Goal: Task Accomplishment & Management: Use online tool/utility

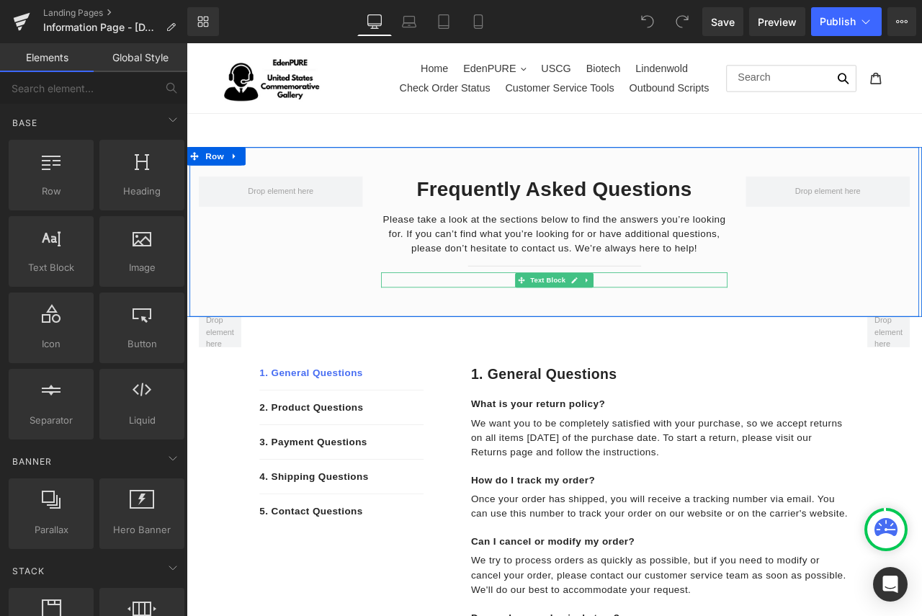
click at [681, 325] on p "Last updated: [DATE]" at bounding box center [622, 326] width 410 height 14
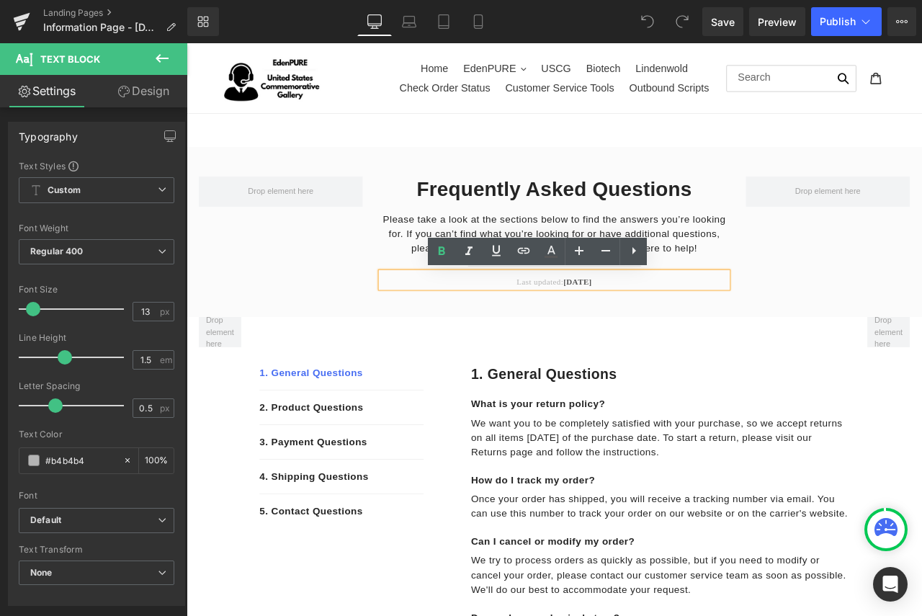
click at [679, 320] on p "Last updated: [DATE]" at bounding box center [622, 326] width 410 height 14
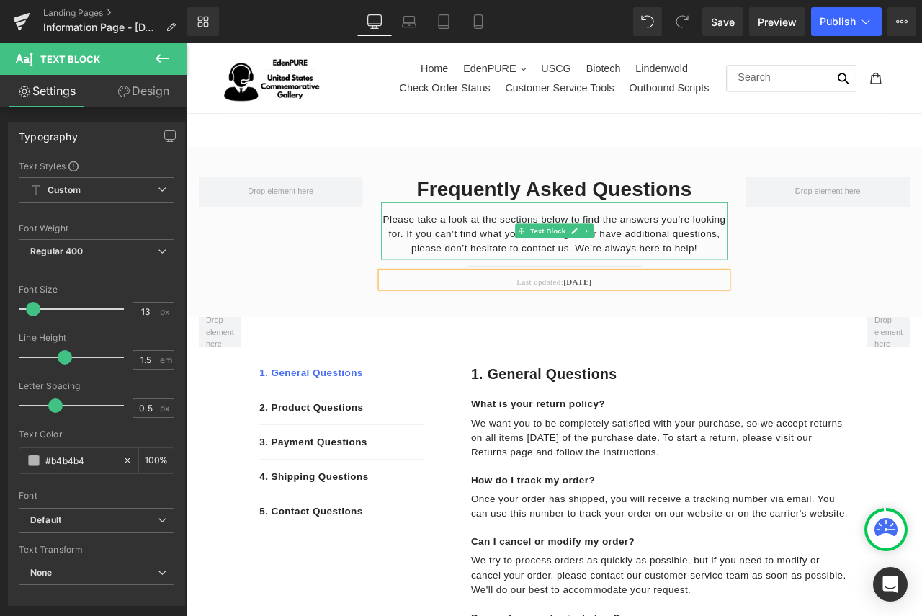
click at [712, 263] on p "Please take a look at the sections below to find the answers you’re looking for…" at bounding box center [622, 269] width 410 height 52
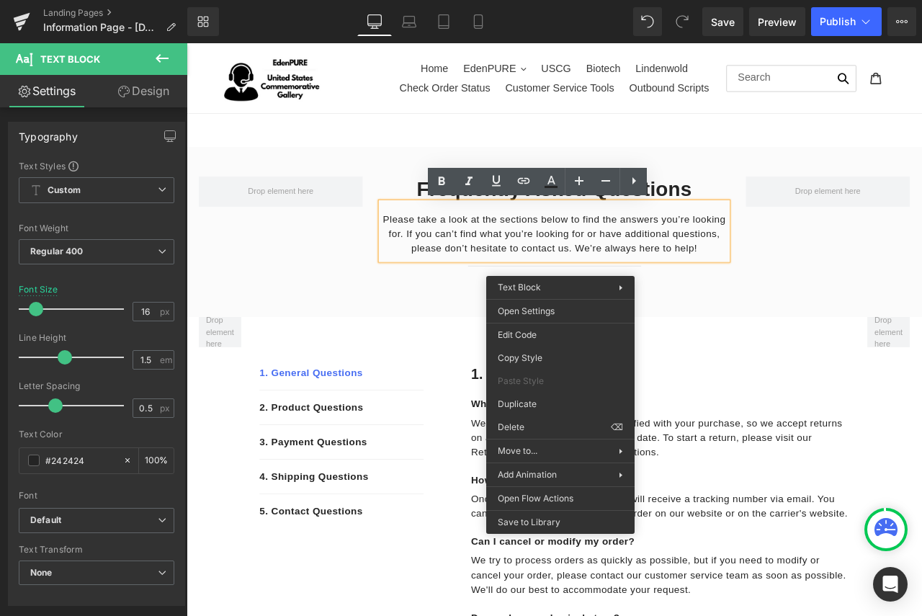
click at [784, 281] on p "Please take a look at the sections below to find the answers you’re looking for…" at bounding box center [622, 269] width 410 height 52
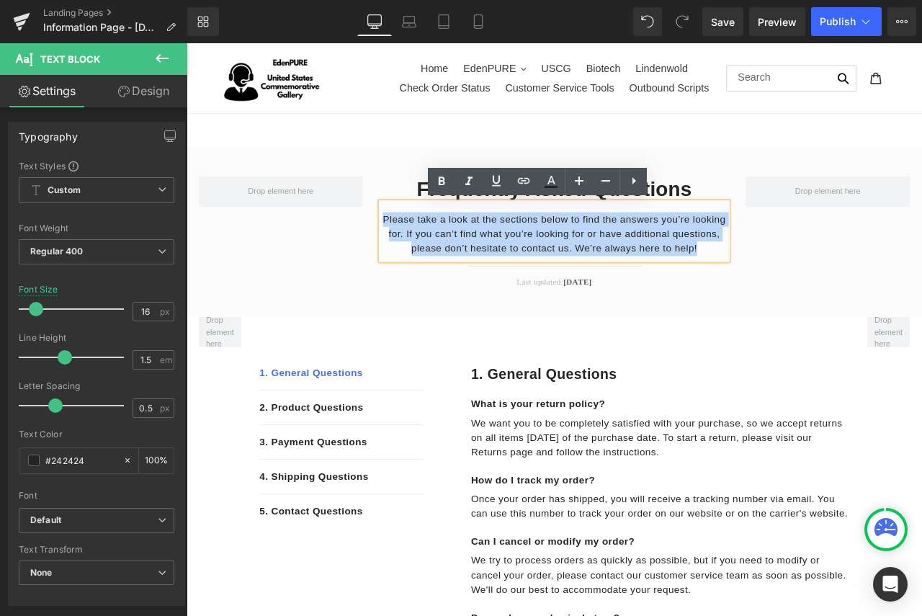
drag, startPoint x: 792, startPoint y: 284, endPoint x: 415, endPoint y: 238, distance: 380.0
click at [417, 238] on div "Please take a look at the sections below to find the answers you’re looking for…" at bounding box center [622, 266] width 410 height 68
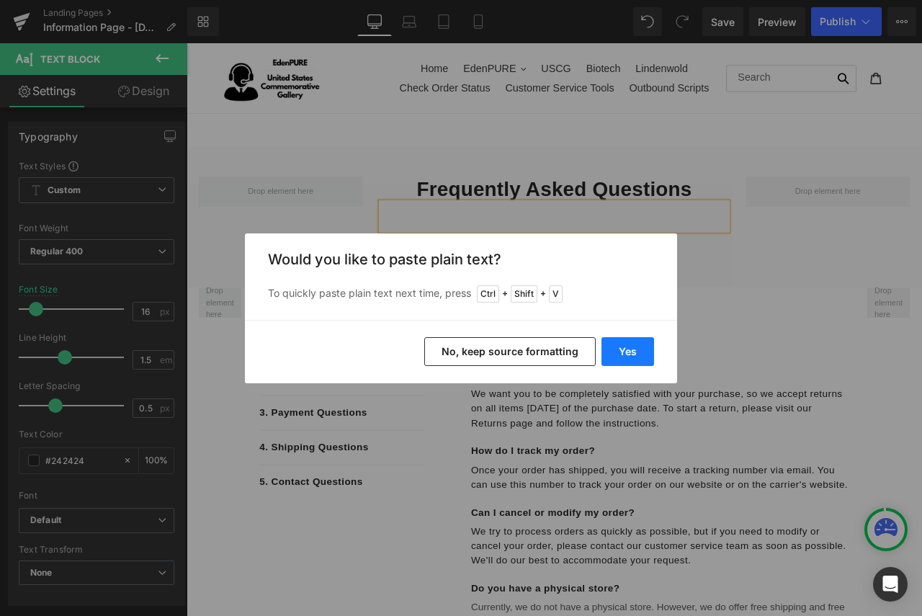
click at [621, 351] on button "Yes" at bounding box center [627, 351] width 53 height 29
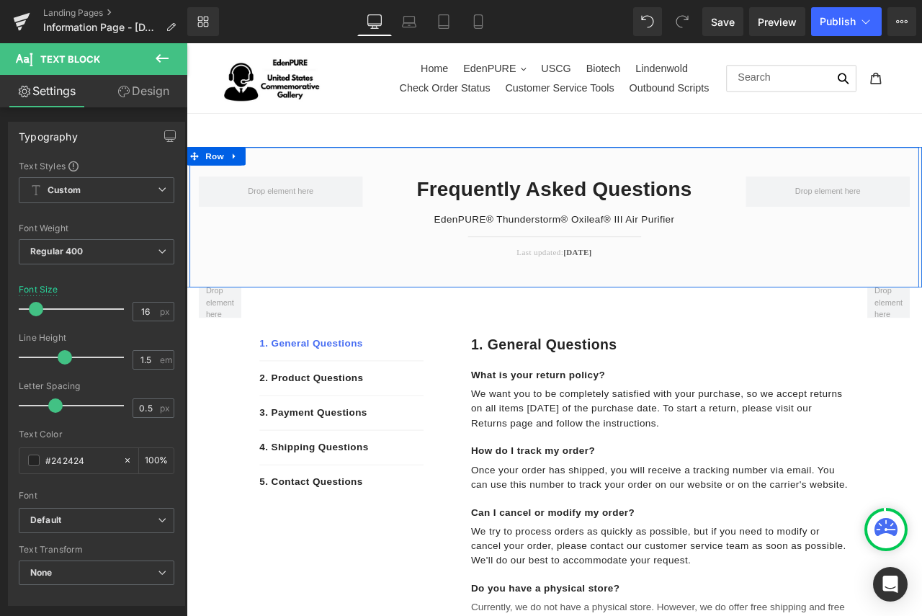
click at [300, 256] on div "Frequently Asked Questions Heading EdenPURE® Thunderstorm® Oxileaf® III Air Pur…" at bounding box center [622, 249] width 864 height 166
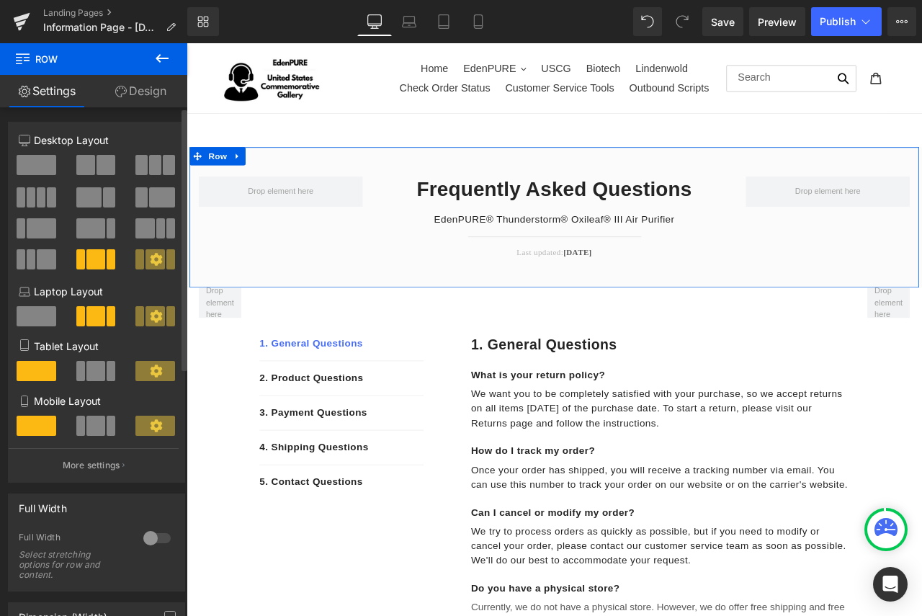
click at [100, 230] on span at bounding box center [90, 228] width 29 height 20
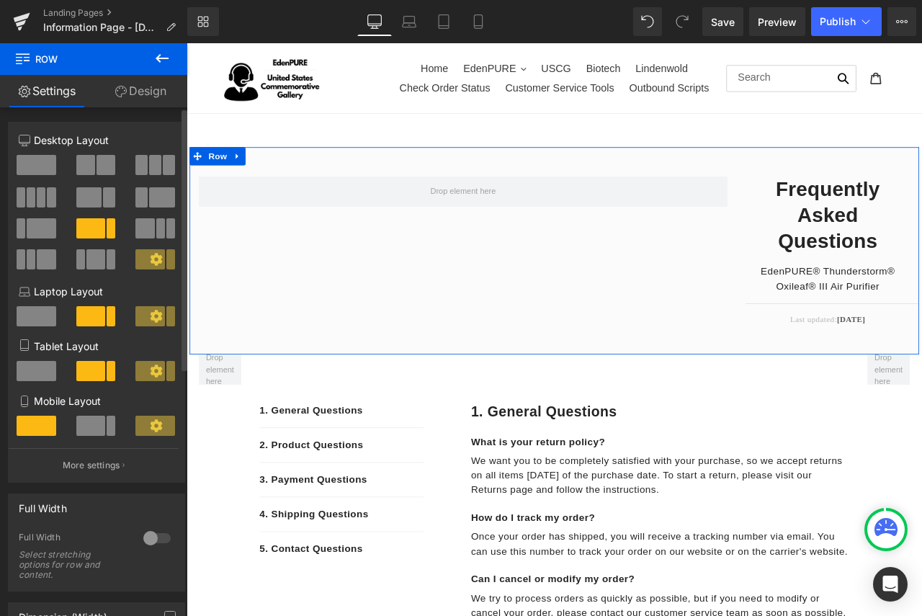
click at [97, 199] on span at bounding box center [89, 197] width 26 height 20
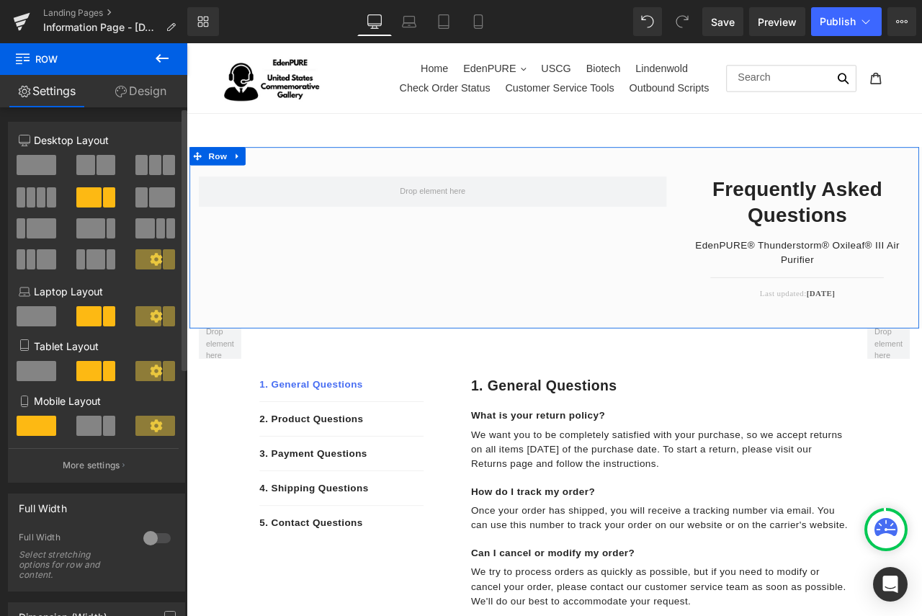
click at [101, 162] on span at bounding box center [105, 165] width 19 height 20
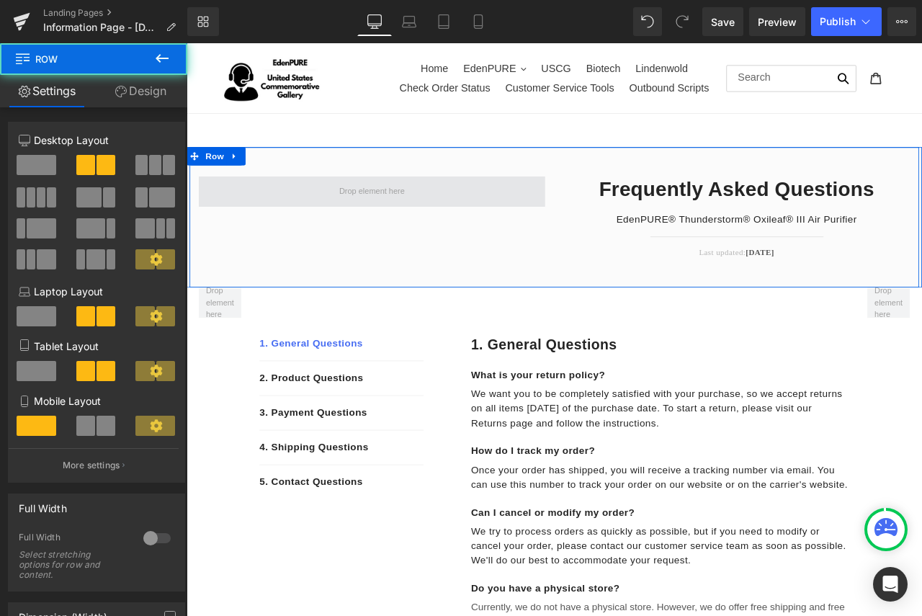
click at [342, 229] on span at bounding box center [406, 219] width 410 height 36
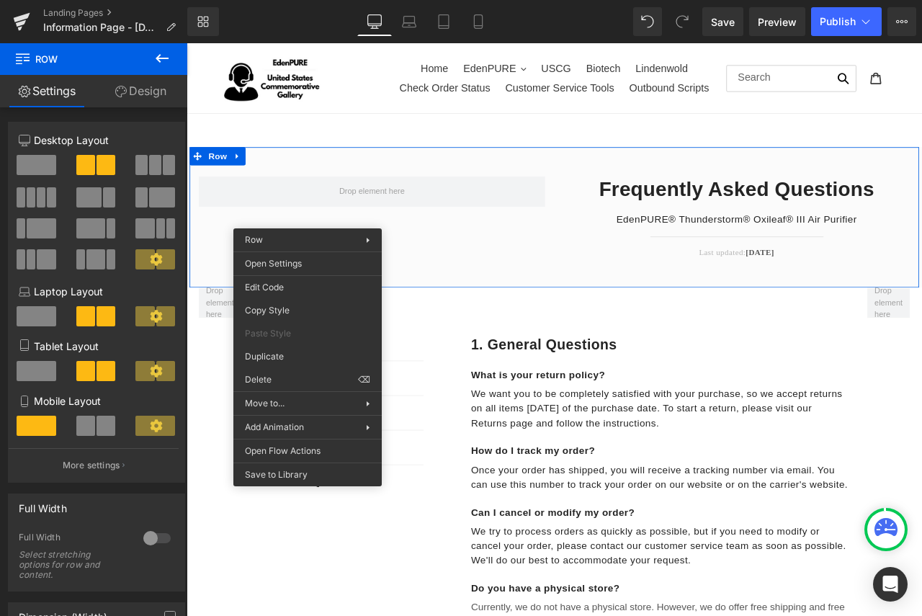
click at [144, 97] on link "Design" at bounding box center [141, 91] width 94 height 32
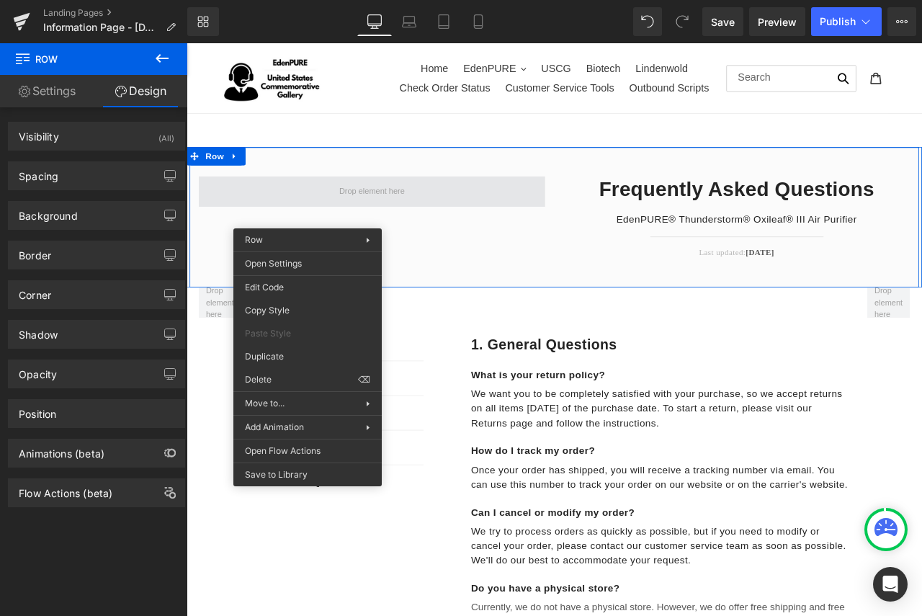
click at [326, 222] on span at bounding box center [406, 219] width 410 height 36
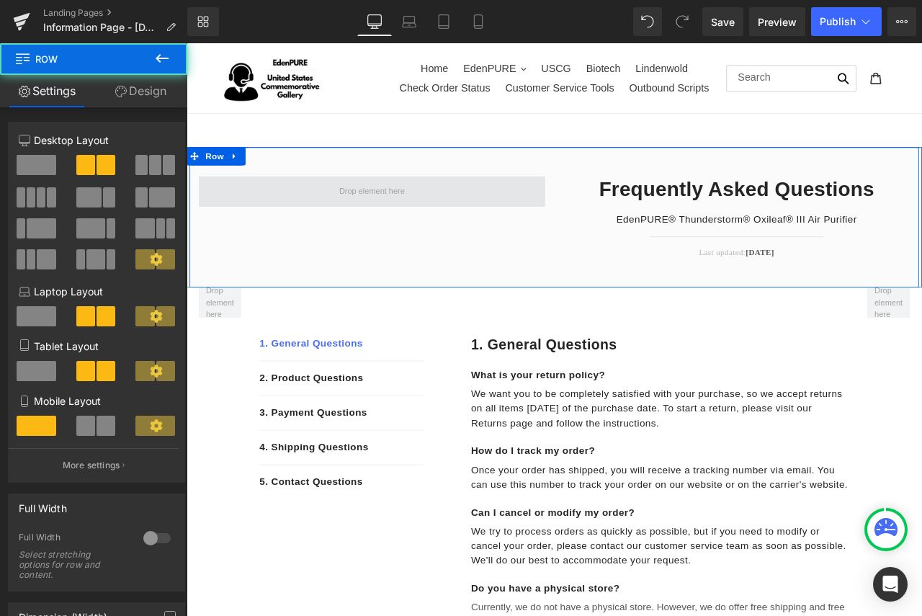
click at [328, 220] on span at bounding box center [406, 219] width 410 height 36
click at [422, 215] on span at bounding box center [406, 219] width 88 height 22
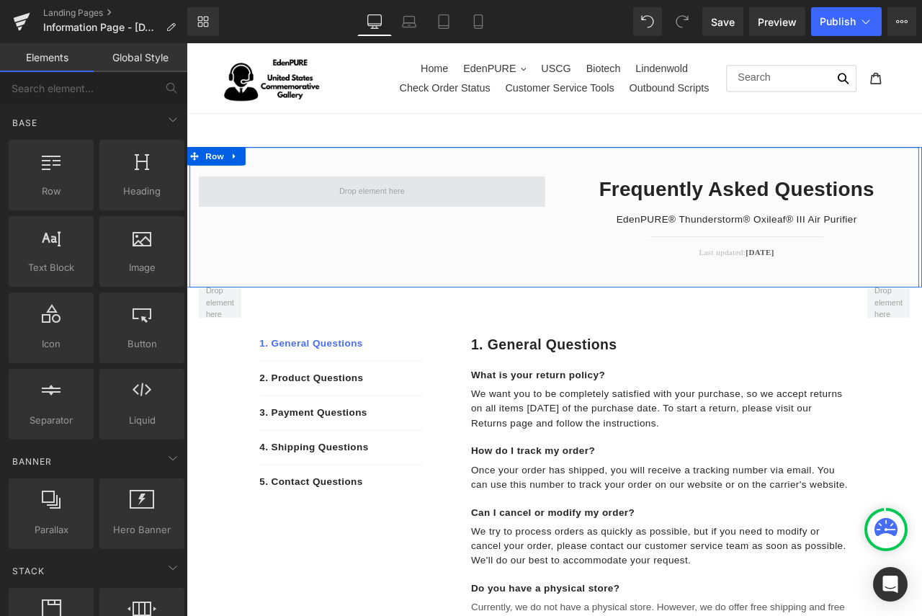
click at [422, 215] on span at bounding box center [406, 219] width 88 height 22
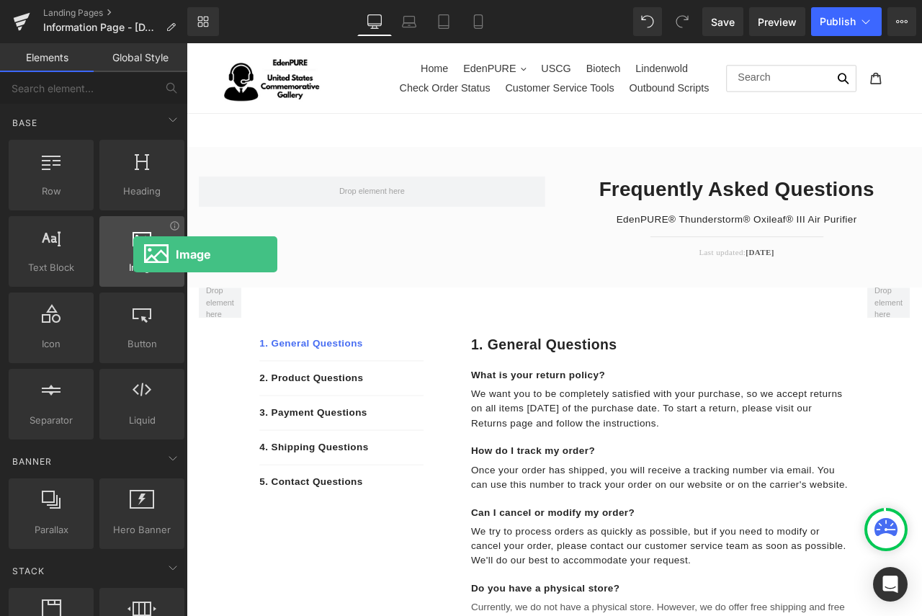
click at [133, 254] on div at bounding box center [142, 243] width 76 height 32
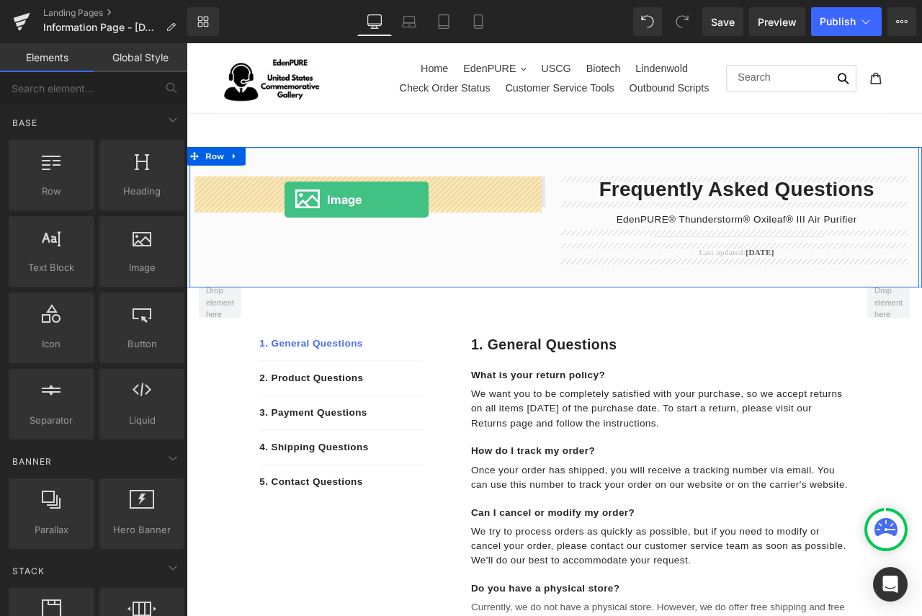
drag, startPoint x: 325, startPoint y: 297, endPoint x: 302, endPoint y: 228, distance: 72.9
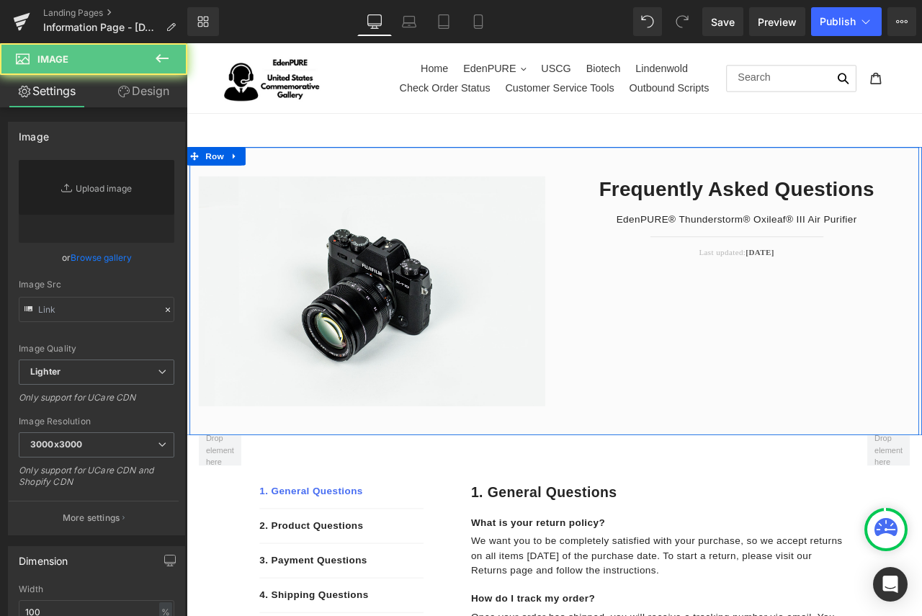
type input "//[DOMAIN_NAME][URL]"
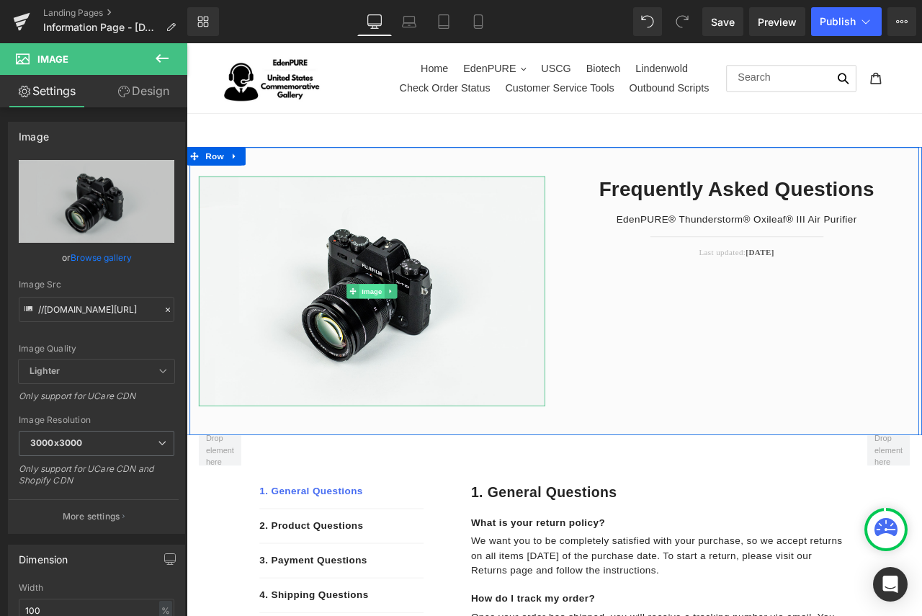
click at [401, 340] on span "Image" at bounding box center [406, 336] width 30 height 17
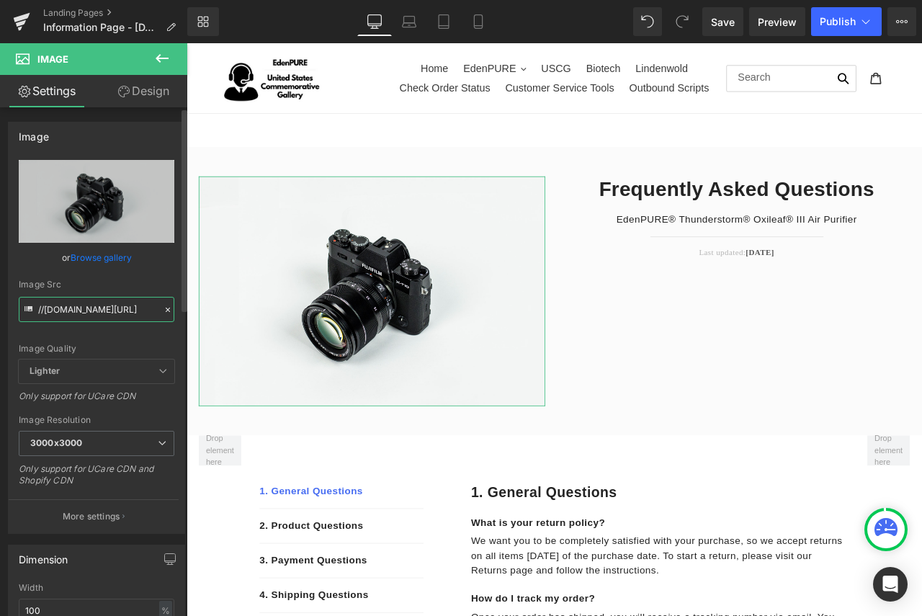
click at [73, 304] on input "//[DOMAIN_NAME][URL]" at bounding box center [97, 309] width 156 height 25
click at [163, 307] on icon at bounding box center [168, 310] width 10 height 10
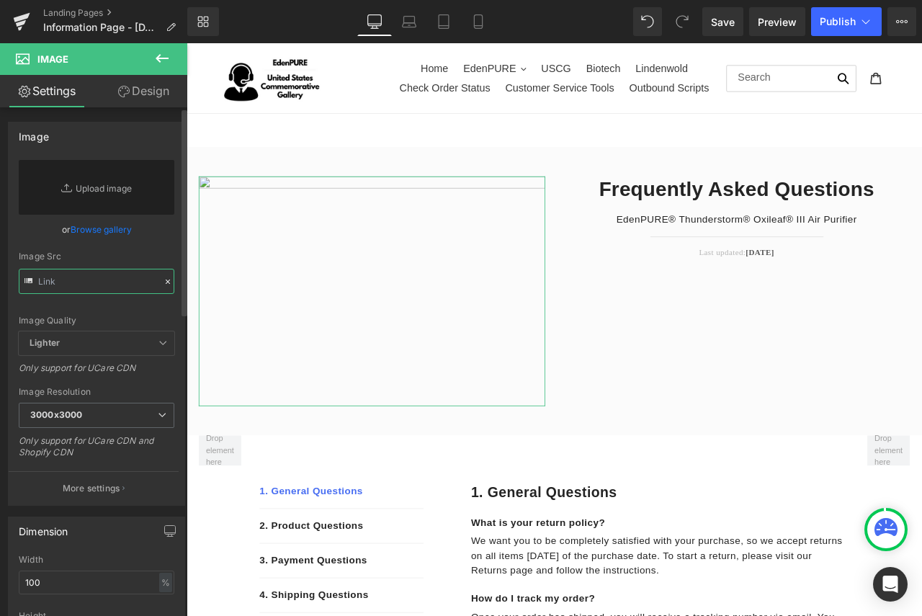
click at [107, 275] on input "text" at bounding box center [97, 281] width 156 height 25
click at [103, 222] on link "Browse gallery" at bounding box center [101, 229] width 61 height 25
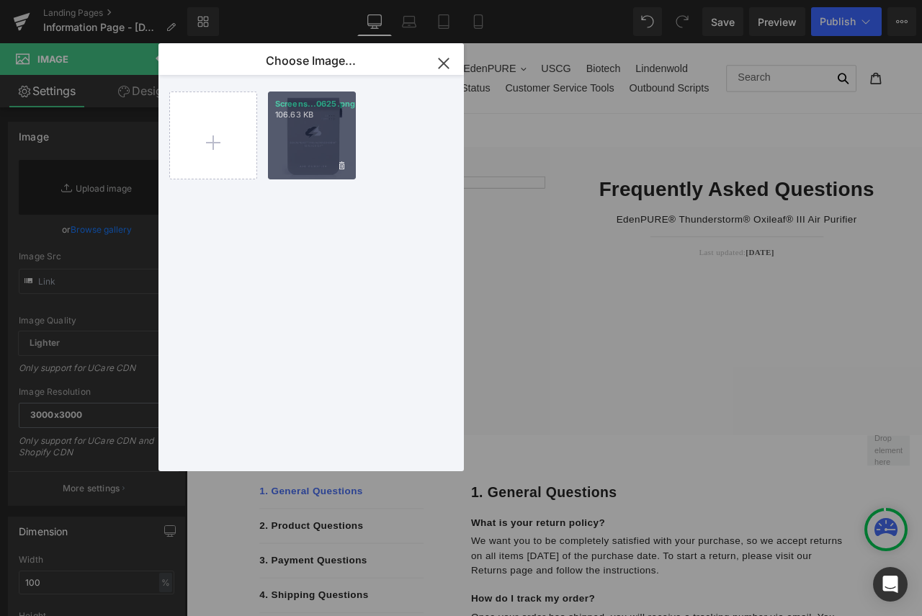
click at [319, 145] on div "Screens...0625.png 106.63 KB" at bounding box center [312, 135] width 88 height 88
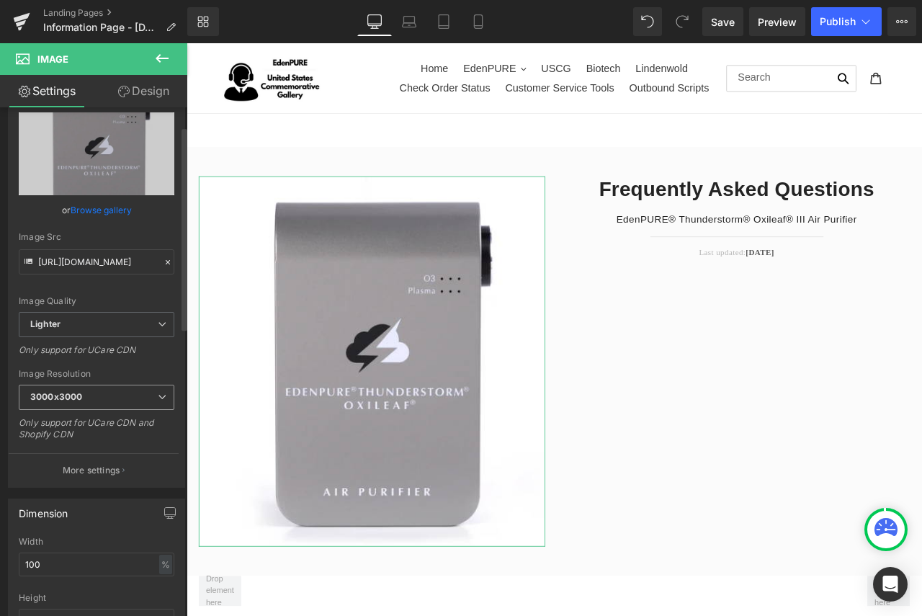
scroll to position [144, 0]
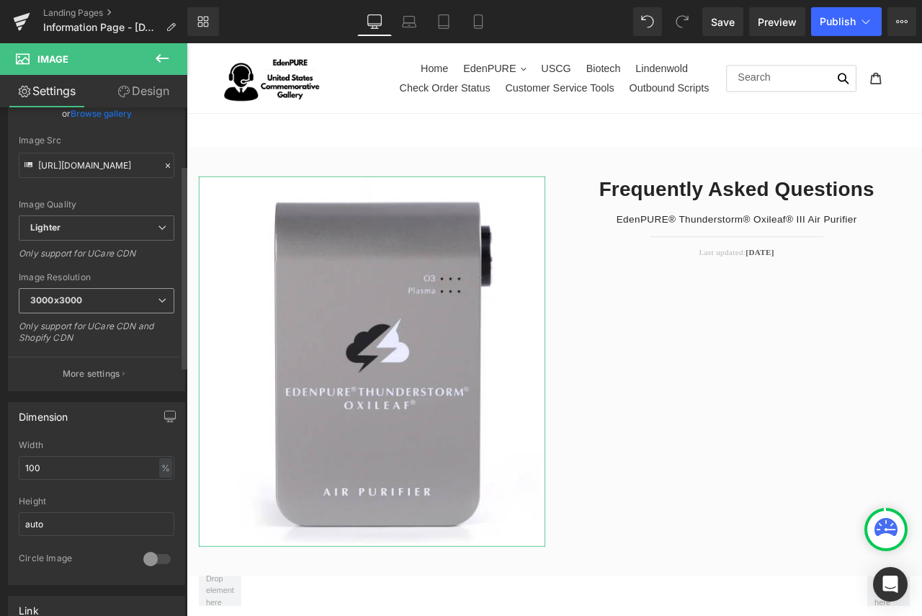
click at [158, 299] on icon at bounding box center [162, 300] width 9 height 9
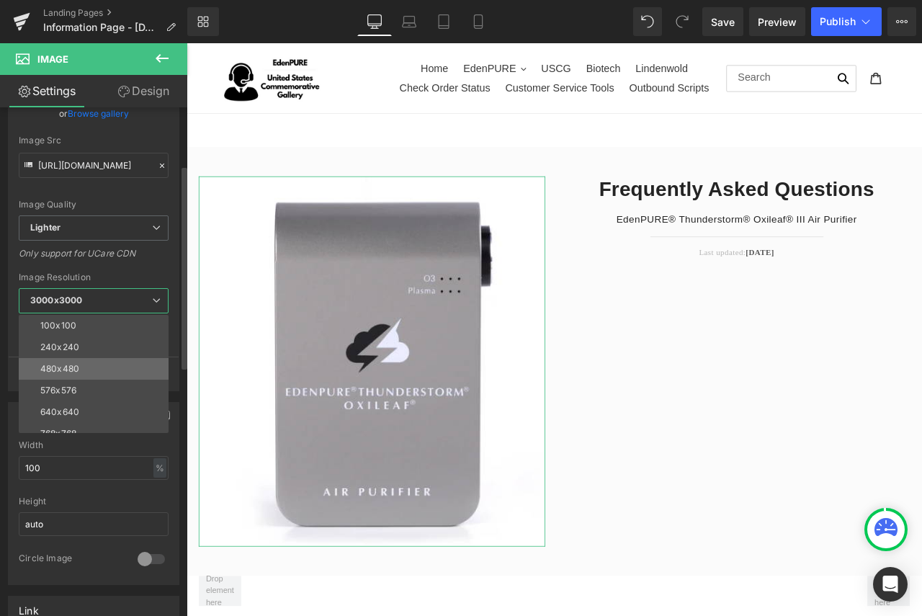
click at [123, 363] on li "480x480" at bounding box center [97, 369] width 156 height 22
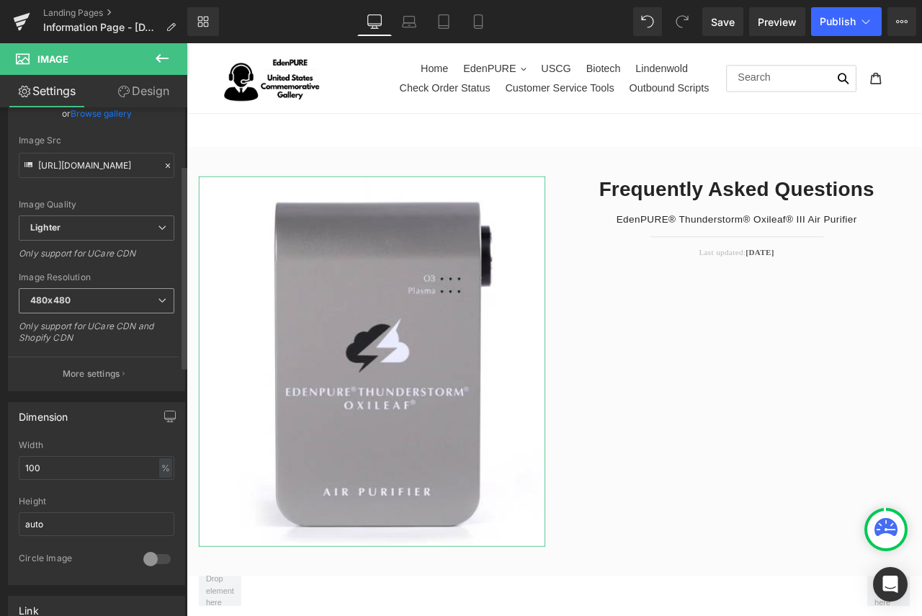
type input "[URL][DOMAIN_NAME]"
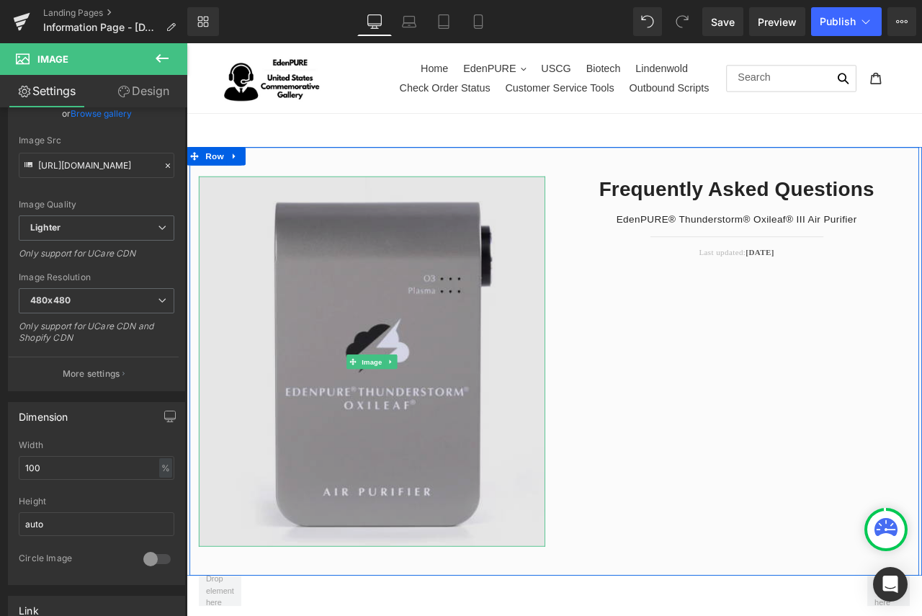
click at [437, 519] on img at bounding box center [406, 420] width 410 height 438
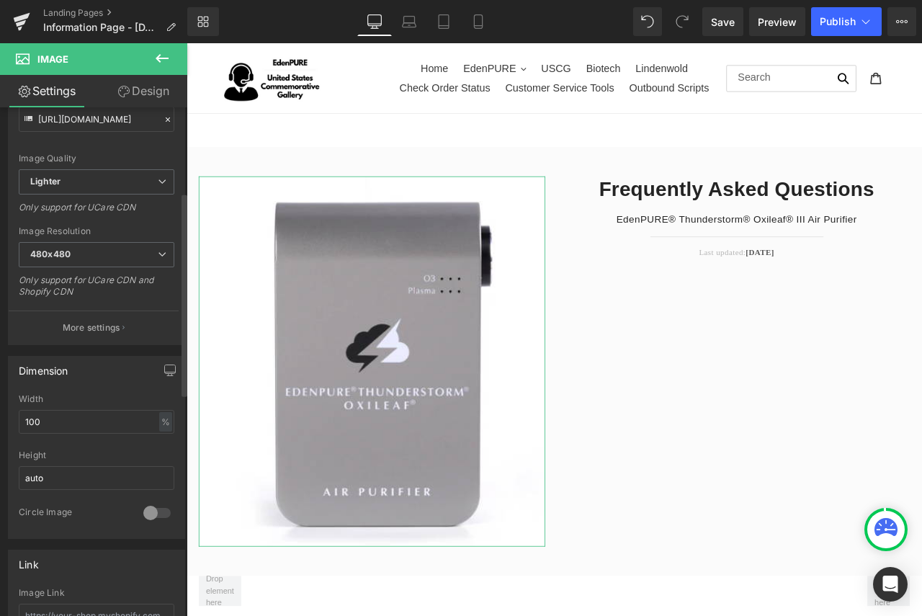
scroll to position [216, 0]
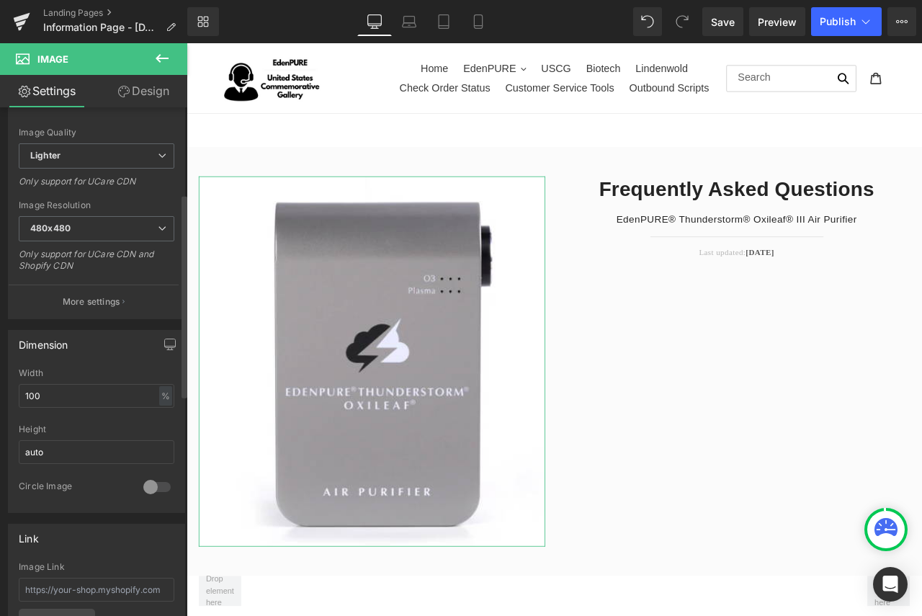
click at [155, 484] on div at bounding box center [157, 486] width 35 height 23
click at [142, 485] on div at bounding box center [157, 486] width 35 height 23
click at [135, 402] on input "100" at bounding box center [97, 396] width 156 height 24
drag, startPoint x: 115, startPoint y: 397, endPoint x: 0, endPoint y: 376, distance: 117.1
click at [0, 376] on div "Dimension 100% Width 100 % % px auto Height auto 0 Circle Image" at bounding box center [97, 416] width 194 height 194
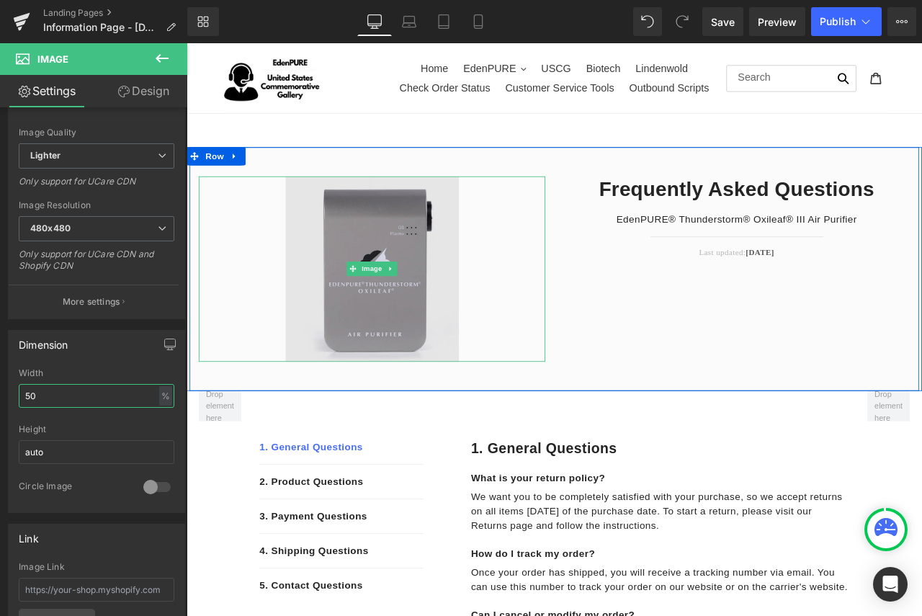
type input "50"
click at [370, 348] on img at bounding box center [406, 311] width 205 height 220
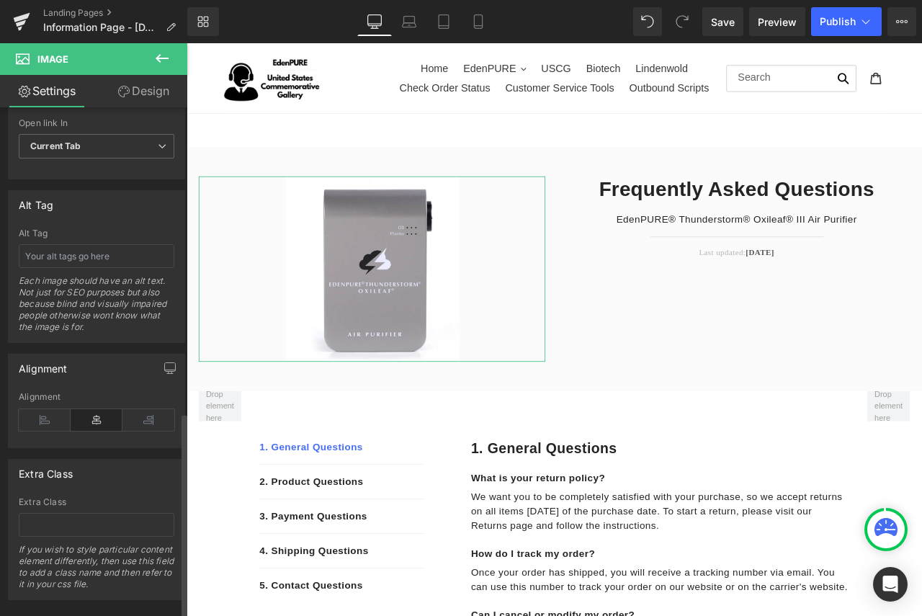
scroll to position [770, 0]
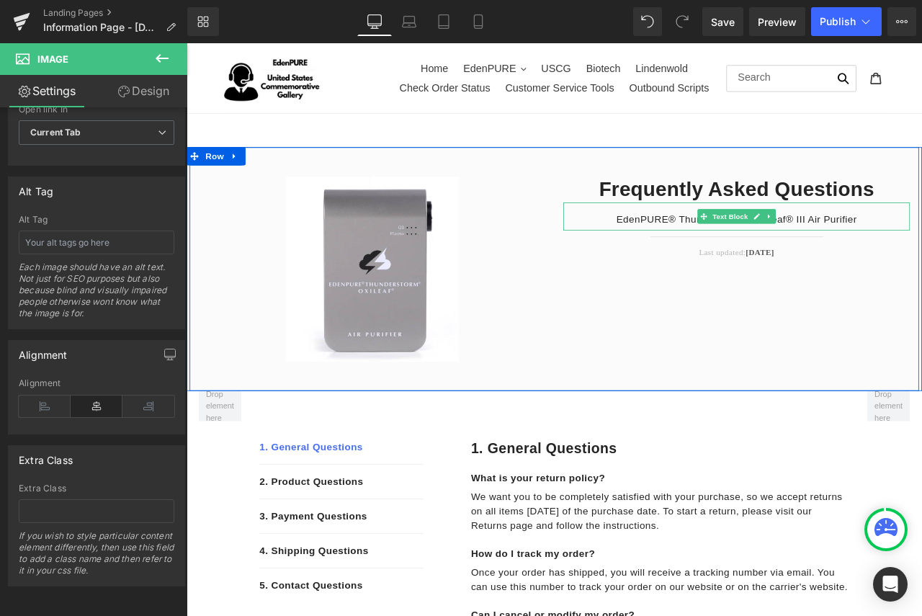
click at [909, 244] on p "EdenPURE® Thunderstorm® Oxileaf® III Air Purifier" at bounding box center [838, 251] width 410 height 17
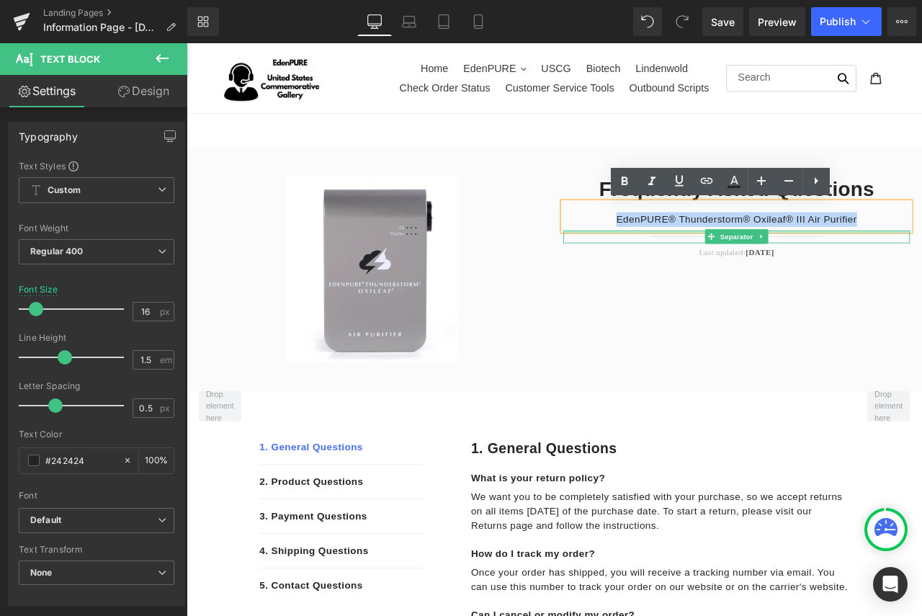
drag, startPoint x: 973, startPoint y: 252, endPoint x: 651, endPoint y: 265, distance: 322.1
click at [651, 265] on div "Frequently Asked Questions Heading EdenPURE® Thunderstorm® Oxileaf® III Air Pur…" at bounding box center [838, 249] width 432 height 97
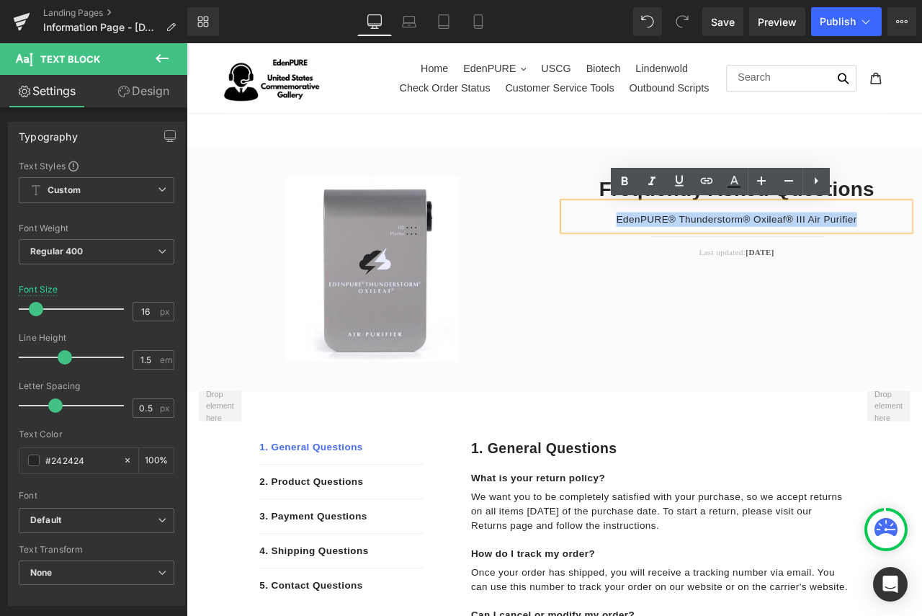
click at [912, 256] on p "EdenPURE® Thunderstorm® Oxileaf® III Air Purifier" at bounding box center [838, 251] width 410 height 17
drag, startPoint x: 977, startPoint y: 253, endPoint x: 690, endPoint y: 249, distance: 287.3
click at [690, 249] on p "EdenPURE® Thunderstorm® Oxileaf® III Air Purifier" at bounding box center [838, 251] width 410 height 17
copy p "EdenPURE® Thunderstorm® Oxileaf® III Air Purifier"
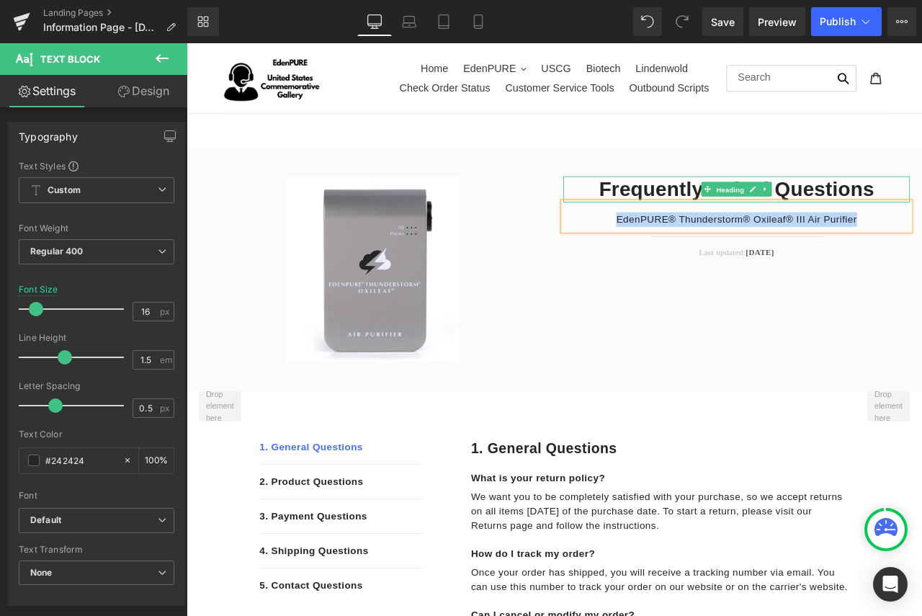
click at [842, 208] on span "Heading" at bounding box center [830, 216] width 39 height 17
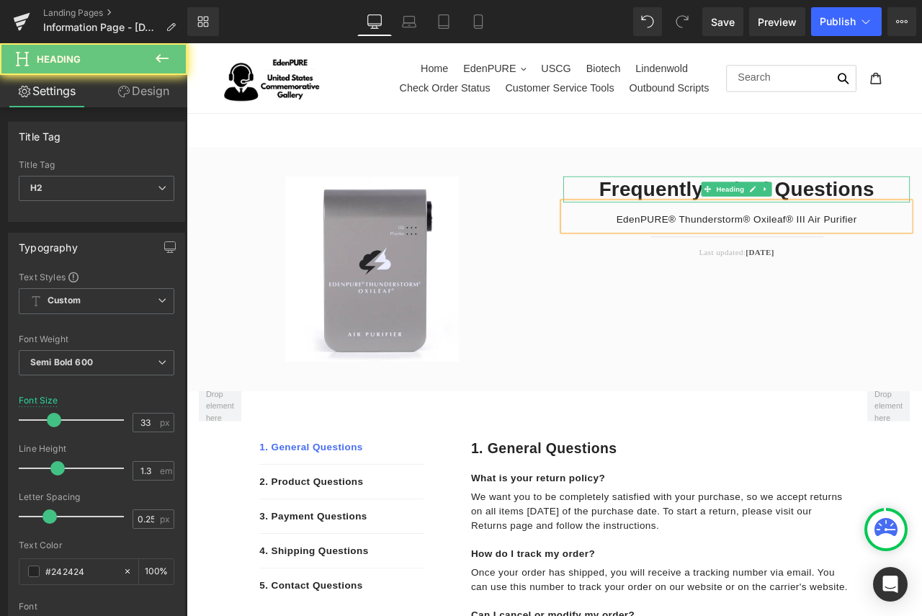
click at [921, 214] on h2 "Frequently Asked Questions" at bounding box center [838, 216] width 410 height 31
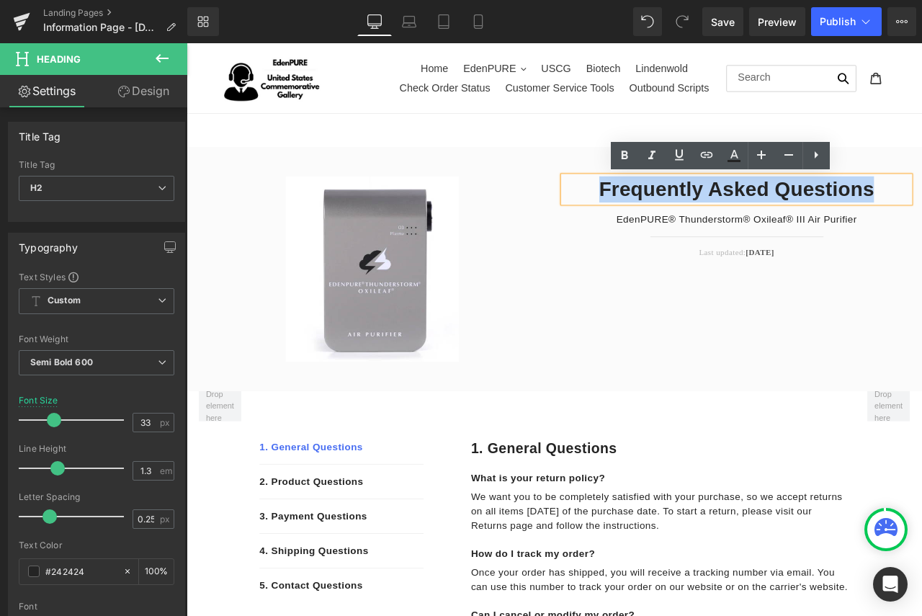
drag, startPoint x: 1013, startPoint y: 214, endPoint x: 671, endPoint y: 219, distance: 342.0
click at [671, 219] on h2 "Frequently Asked Questions" at bounding box center [838, 216] width 410 height 31
paste div
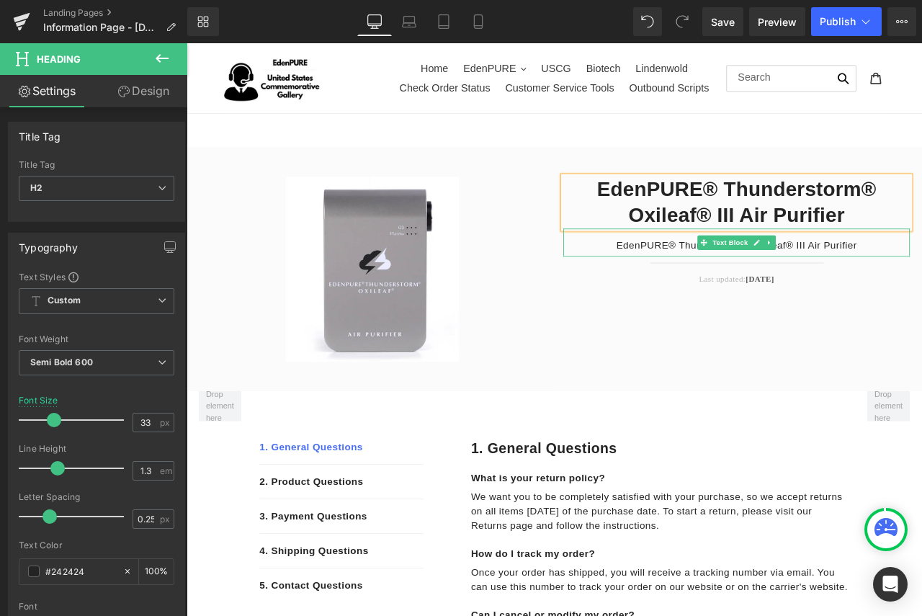
click at [921, 283] on p "EdenPURE® Thunderstorm® Oxileaf® III Air Purifier" at bounding box center [838, 282] width 410 height 17
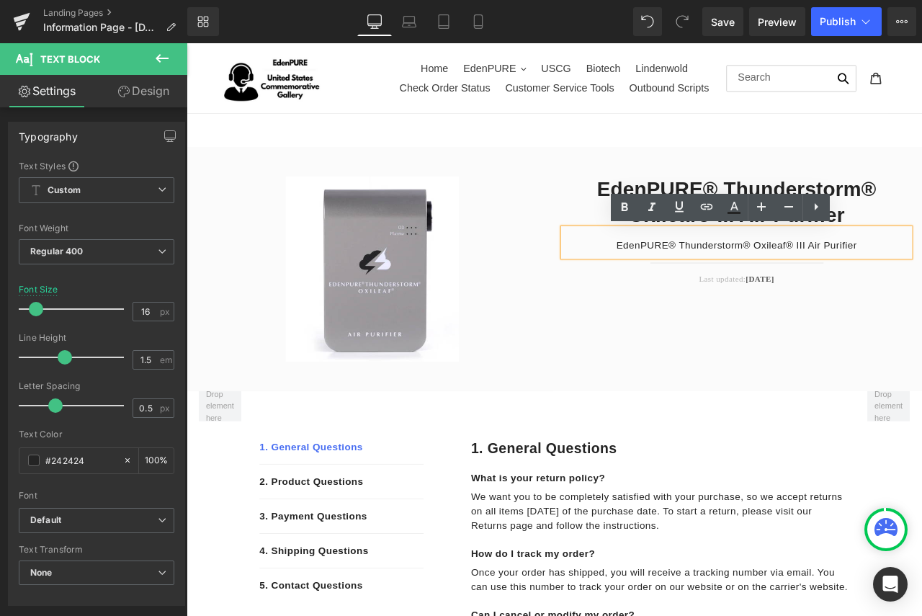
drag, startPoint x: 981, startPoint y: 281, endPoint x: 689, endPoint y: 281, distance: 291.6
click at [689, 281] on p "EdenPURE® Thunderstorm® Oxileaf® III Air Purifier" at bounding box center [838, 282] width 410 height 17
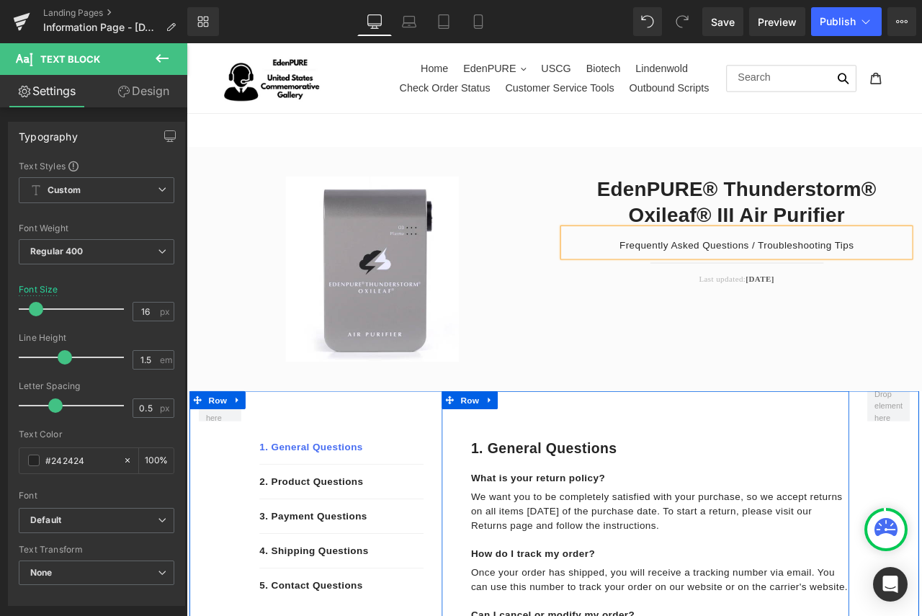
click at [865, 532] on div "1. General questions Heading Row" at bounding box center [747, 524] width 448 height 22
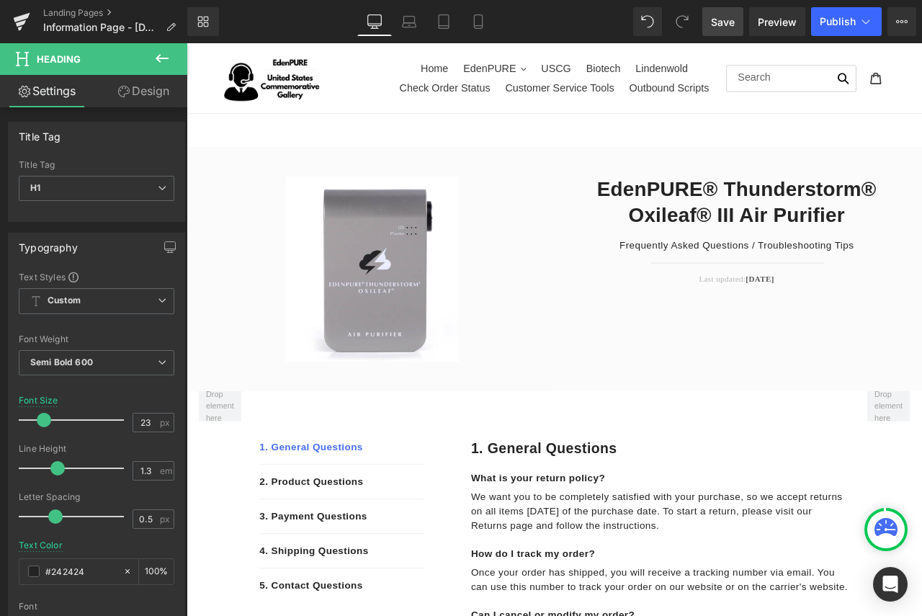
click at [722, 14] on span "Save" at bounding box center [723, 21] width 24 height 15
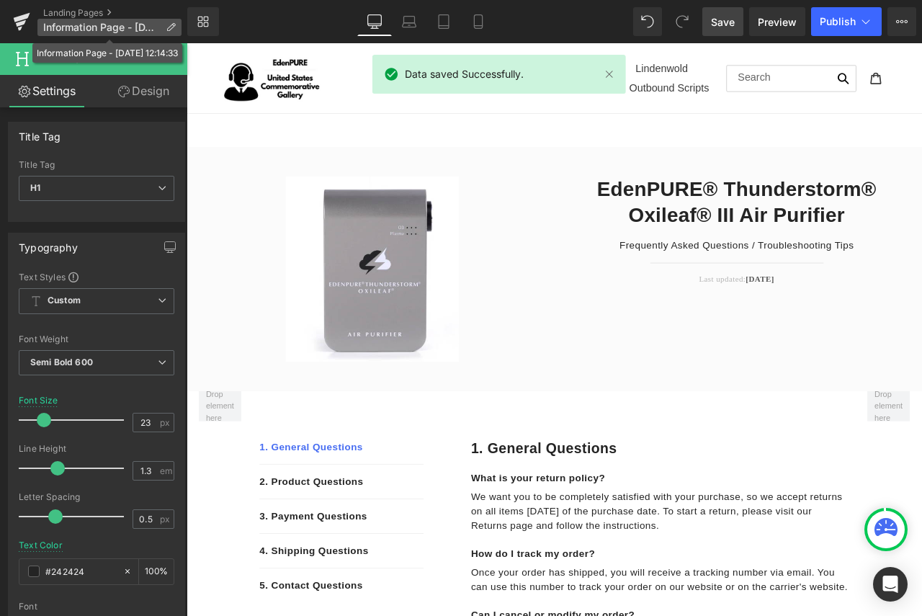
click at [171, 24] on icon at bounding box center [171, 27] width 10 height 10
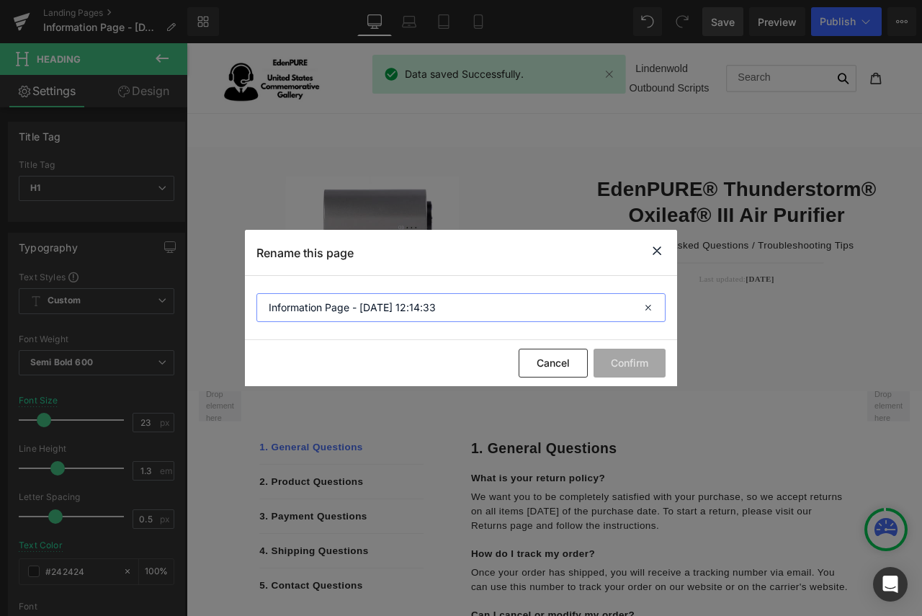
click at [467, 306] on input "Information Page - [DATE] 12:14:33" at bounding box center [460, 307] width 409 height 29
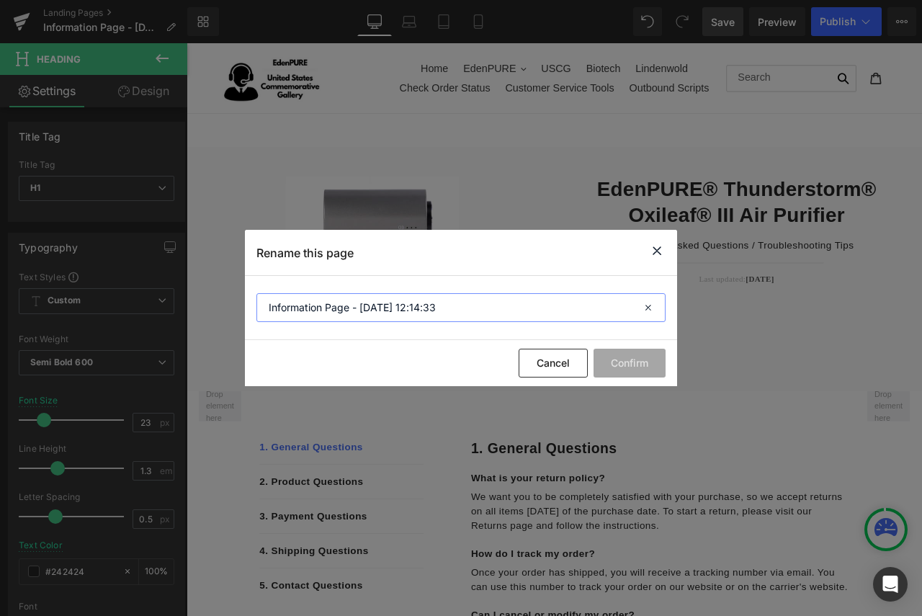
drag, startPoint x: 487, startPoint y: 310, endPoint x: 240, endPoint y: 303, distance: 247.0
click at [240, 303] on div "Rename this page Information Page - [DATE] 12:14:33 Cancel Confirm" at bounding box center [461, 308] width 922 height 616
paste input "EdenPURE® Thunderstorm® Oxileaf® III Air Purifier"
type input "EdenPURE® Thunderstorm® Oxileaf® III Air Purifier - FAQ/TS"
click at [638, 362] on button "Confirm" at bounding box center [629, 362] width 72 height 29
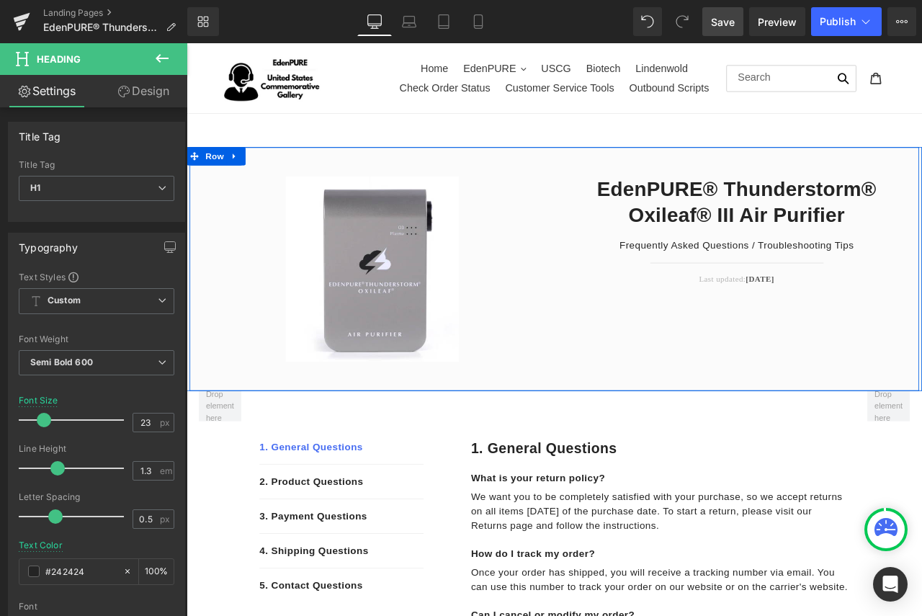
click at [848, 315] on div "Last updated: [DATE] Text Block" at bounding box center [838, 320] width 410 height 19
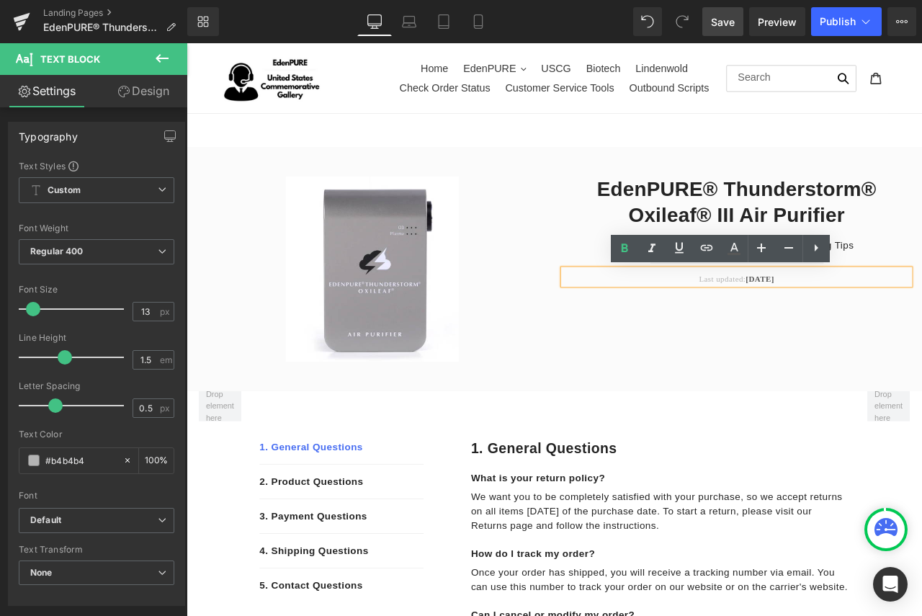
click at [921, 366] on div "Image EdenPURE® Thunderstorm® Oxileaf® III Air Purifier Heading Frequently Aske…" at bounding box center [622, 310] width 864 height 289
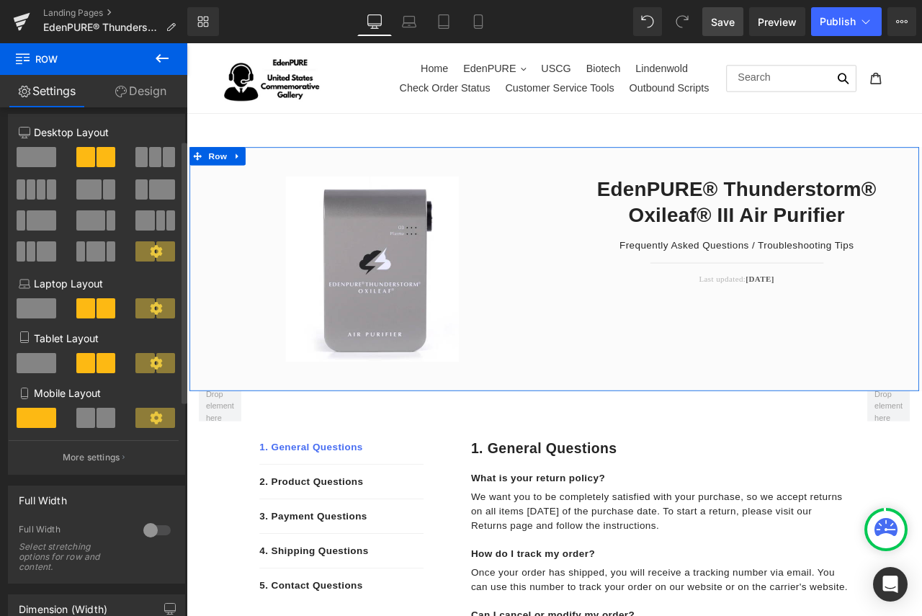
scroll to position [0, 0]
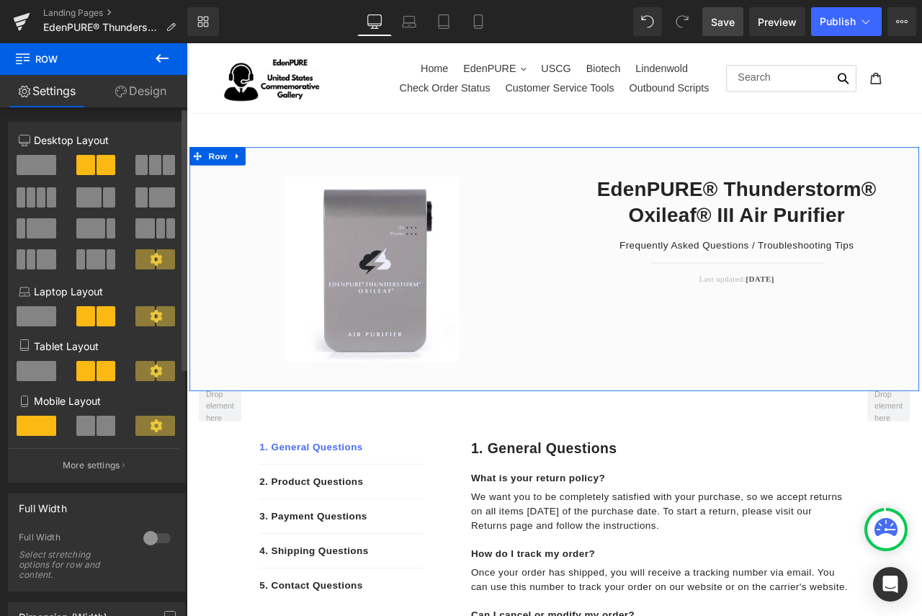
click at [99, 428] on span at bounding box center [105, 425] width 19 height 20
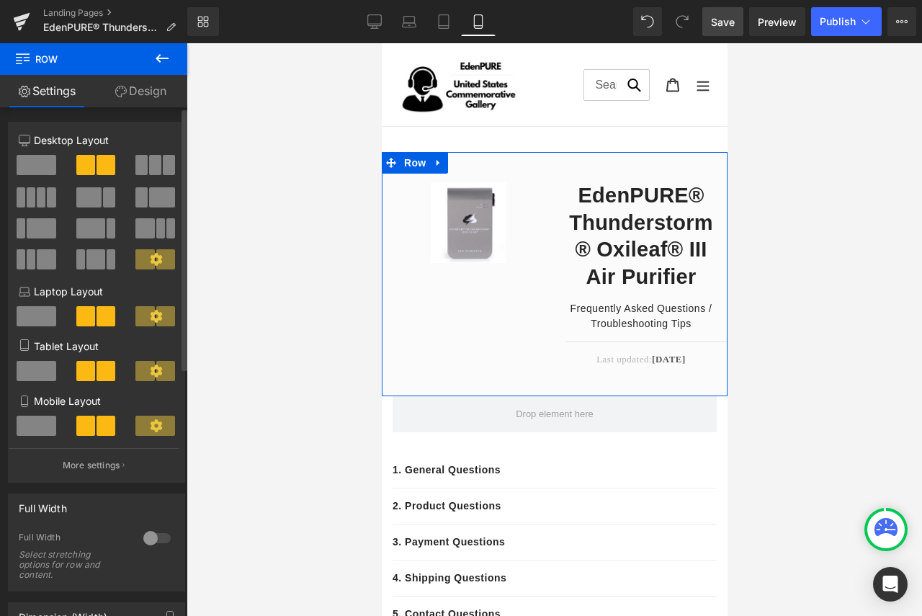
click at [30, 423] on span at bounding box center [37, 425] width 40 height 20
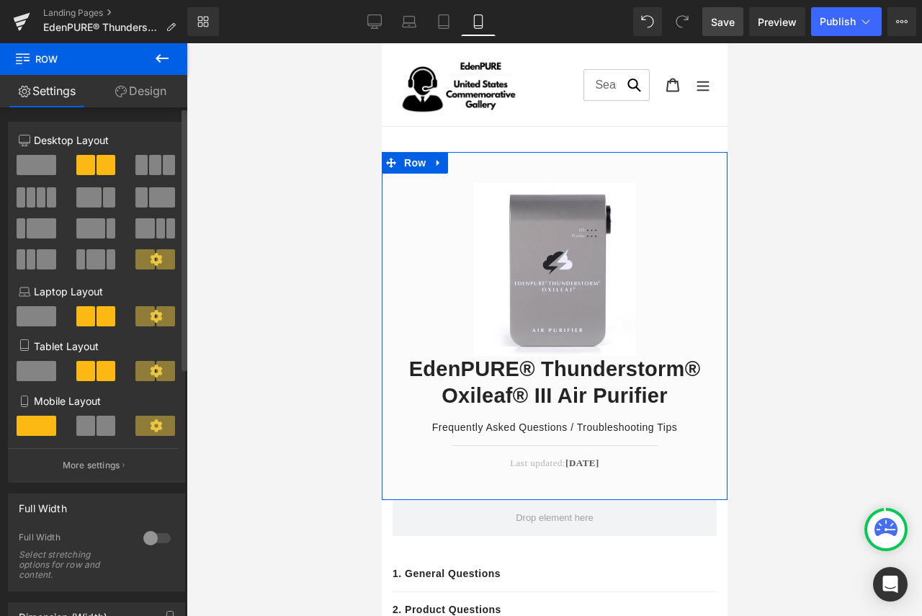
click at [35, 163] on span at bounding box center [37, 165] width 40 height 20
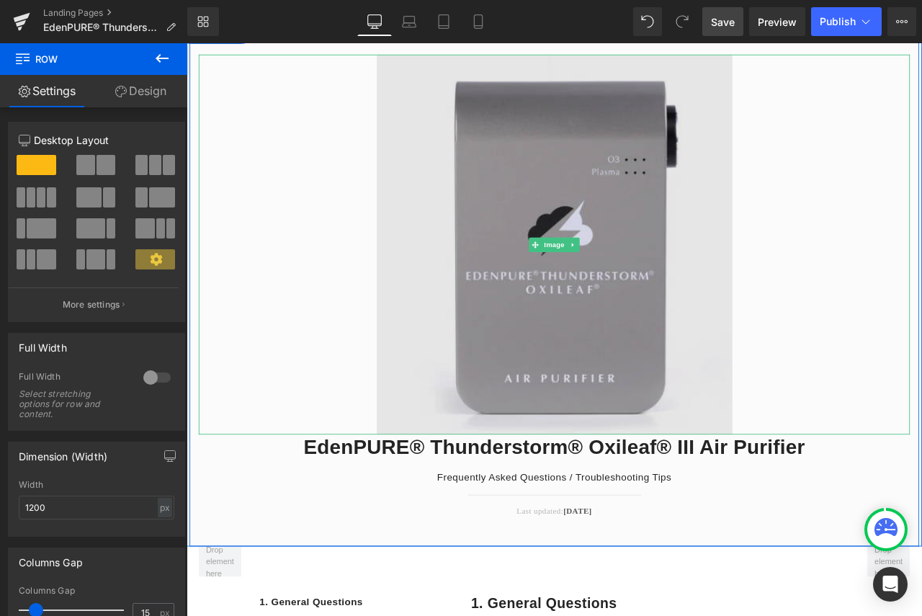
scroll to position [158, 0]
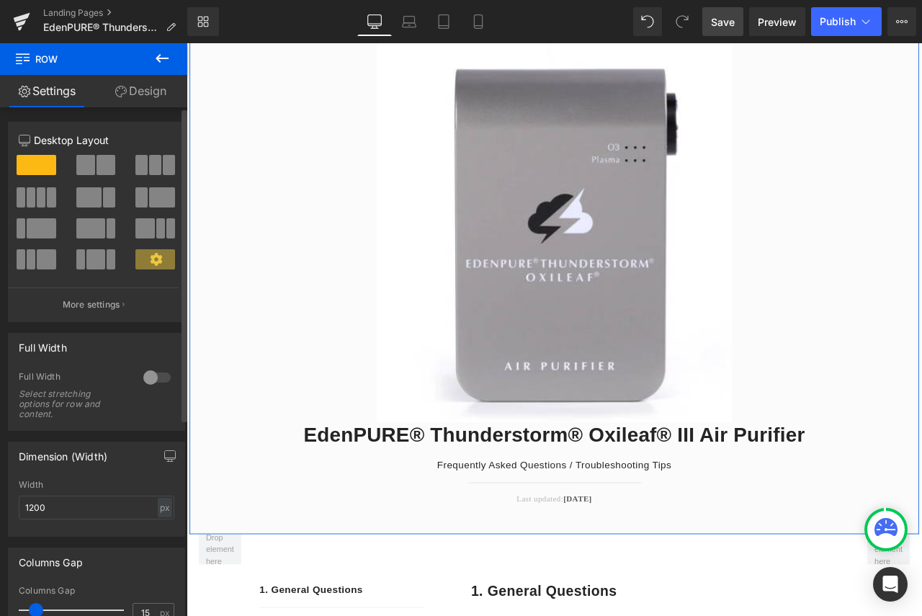
click at [37, 196] on span at bounding box center [41, 197] width 9 height 20
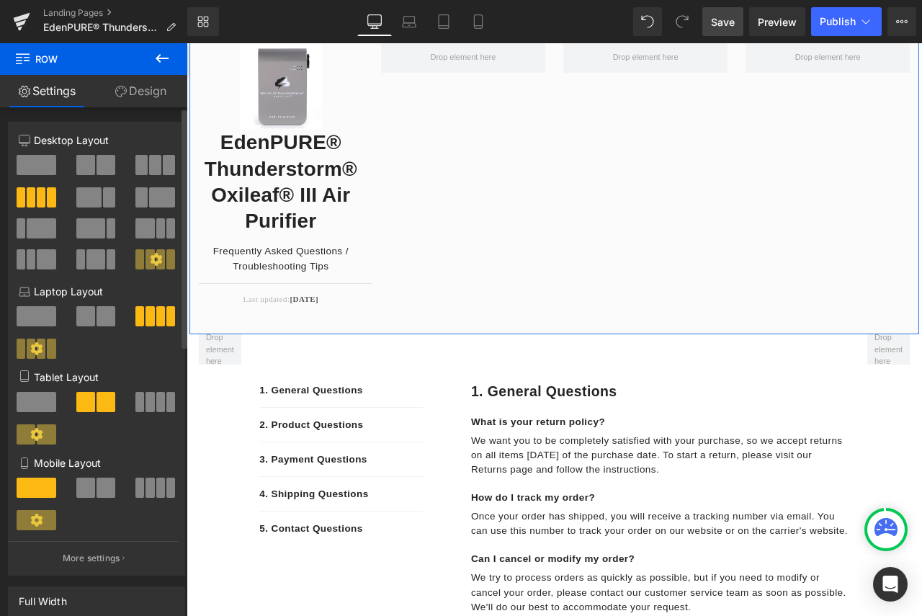
click at [30, 161] on span at bounding box center [37, 165] width 40 height 20
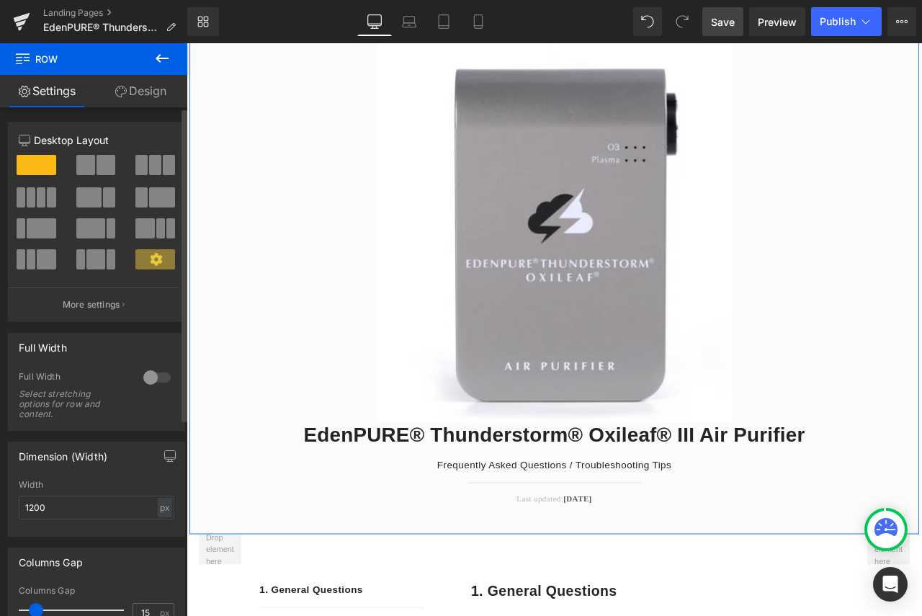
click at [45, 219] on span at bounding box center [41, 228] width 29 height 20
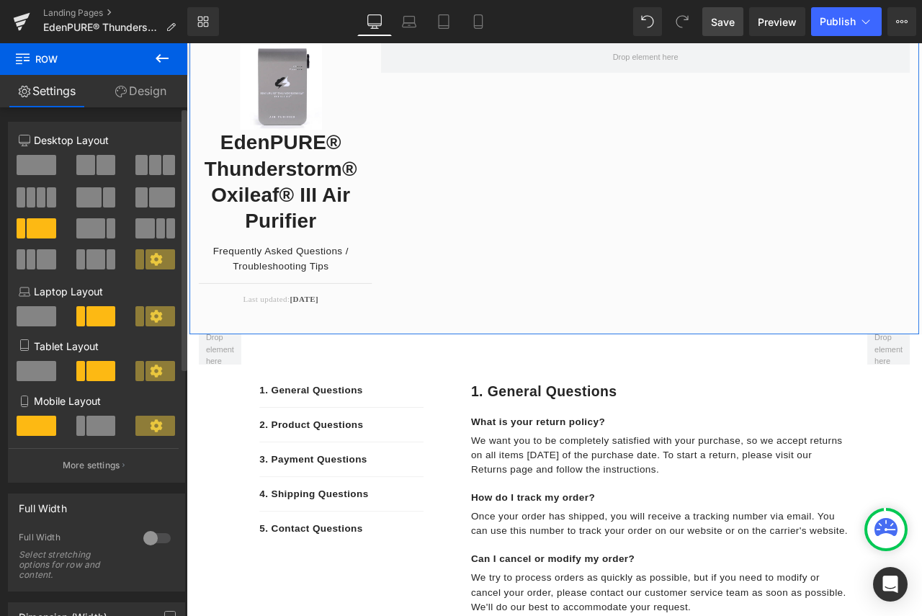
click at [101, 224] on span at bounding box center [90, 228] width 29 height 20
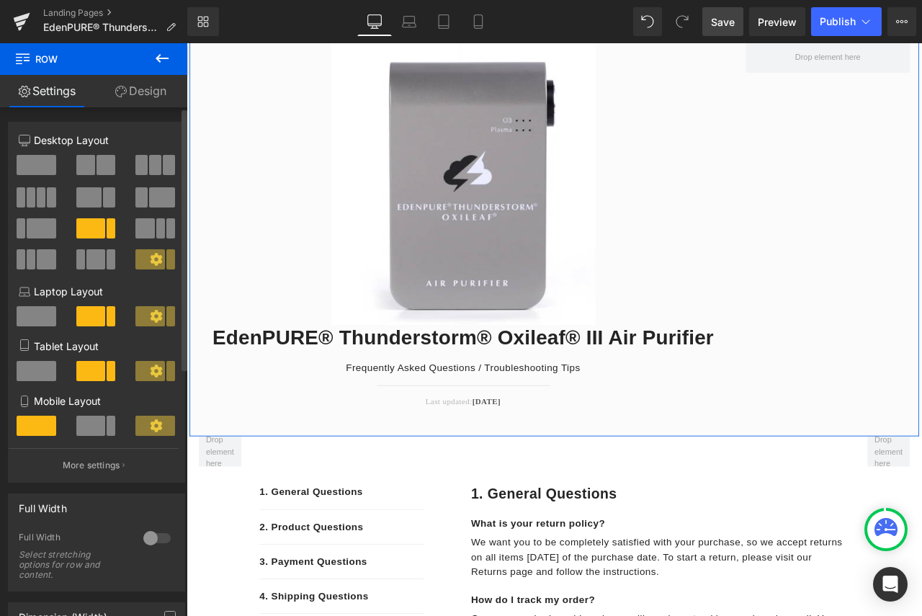
click at [32, 153] on div at bounding box center [97, 218] width 156 height 140
click at [40, 166] on span at bounding box center [37, 165] width 40 height 20
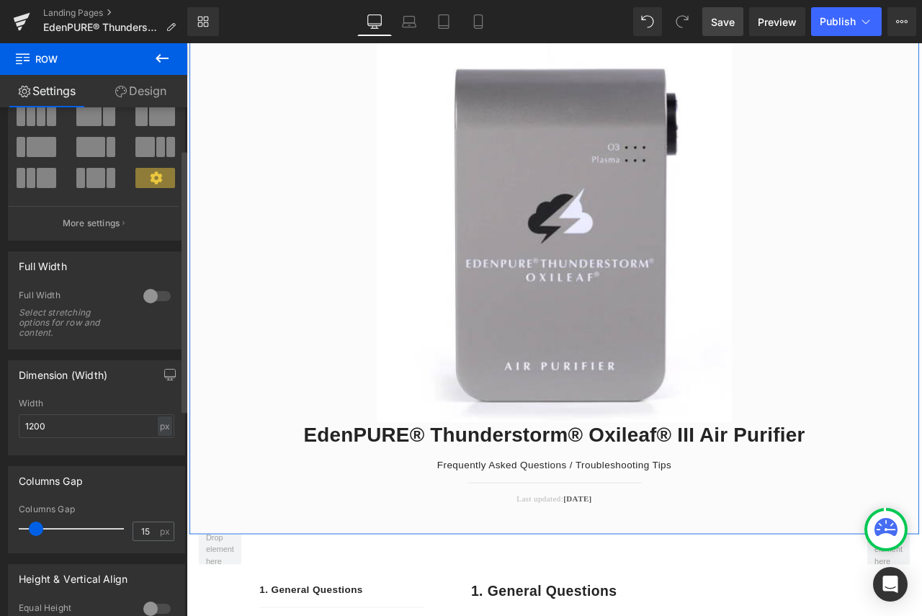
scroll to position [0, 0]
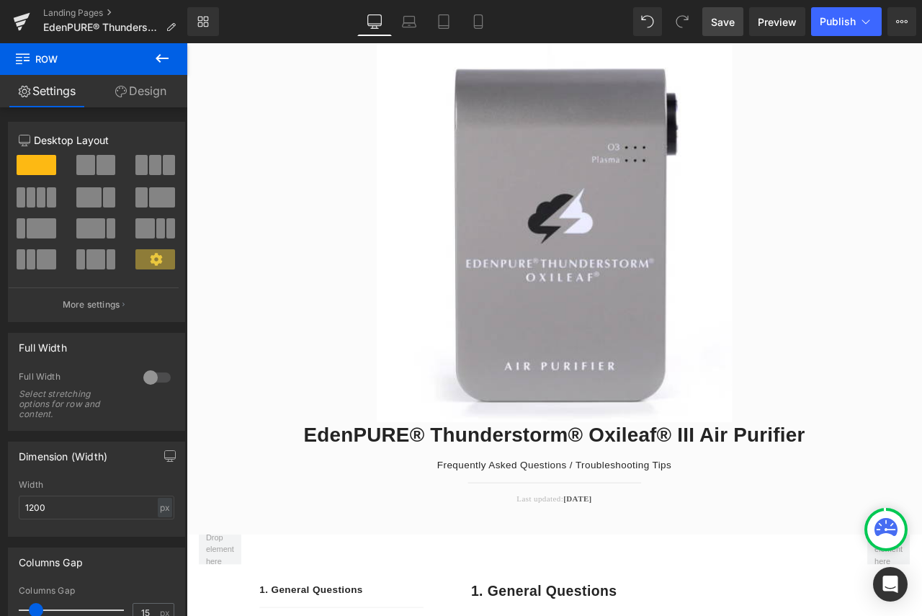
click at [169, 62] on icon at bounding box center [161, 58] width 17 height 17
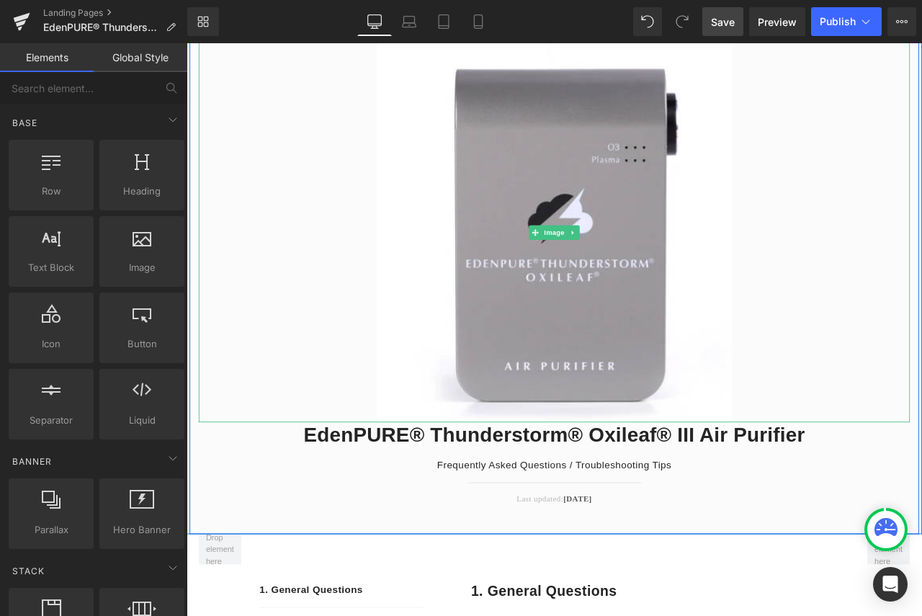
click at [315, 202] on div at bounding box center [622, 267] width 842 height 450
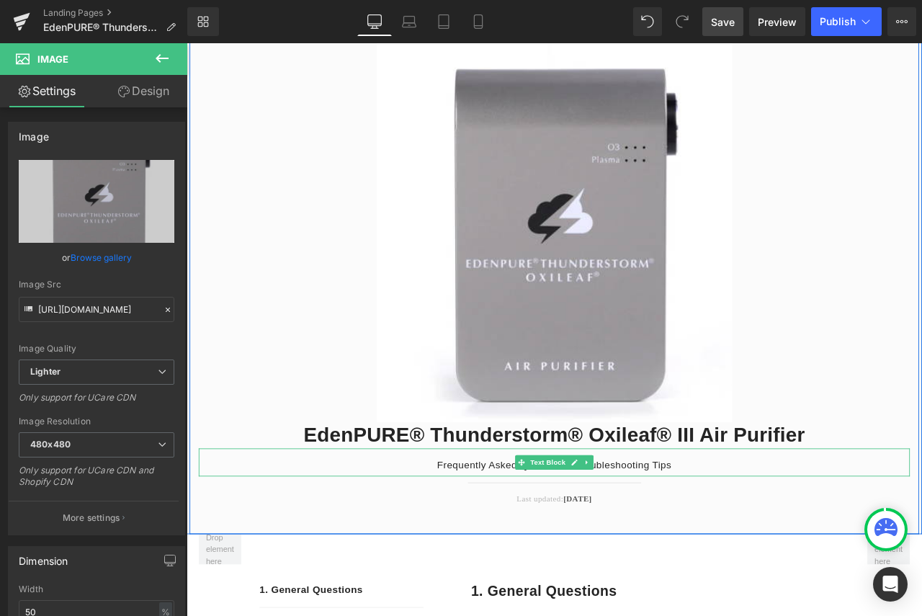
click at [353, 549] on p "Frequently Asked Questions / Troubleshooting Tips" at bounding box center [622, 543] width 842 height 17
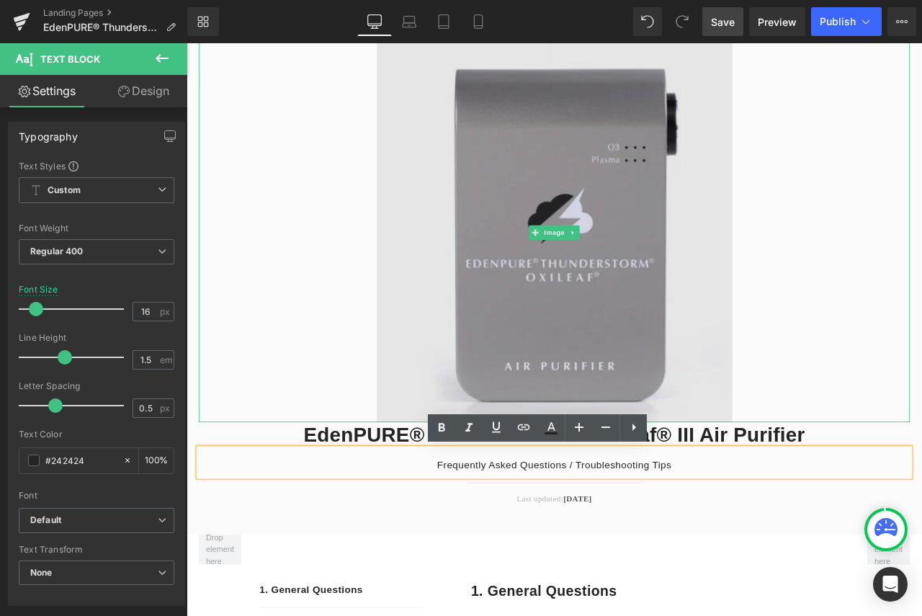
click at [621, 323] on img at bounding box center [622, 267] width 421 height 450
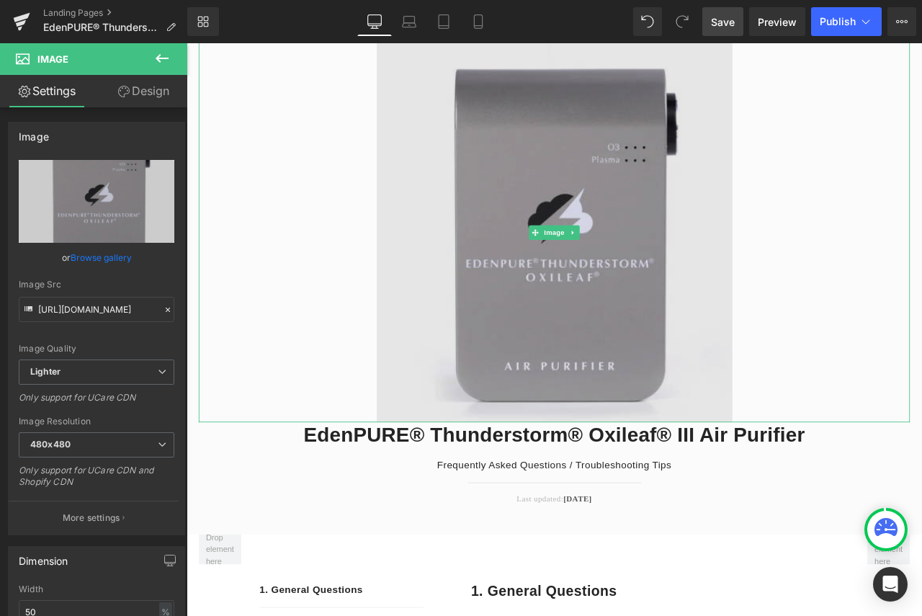
click at [745, 345] on img at bounding box center [622, 267] width 421 height 450
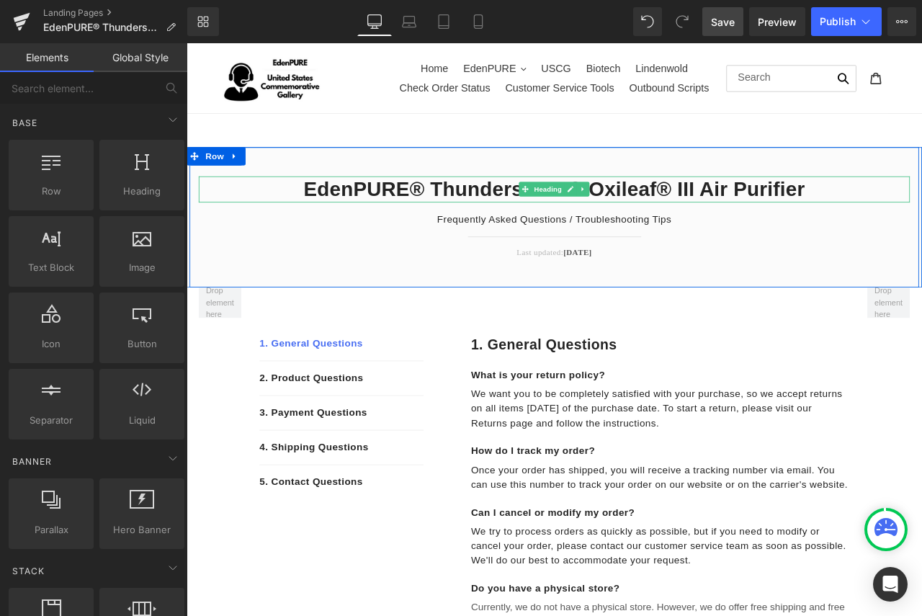
click at [914, 214] on h2 "EdenPURE® Thunderstorm® Oxileaf® III Air Purifier" at bounding box center [622, 216] width 842 height 31
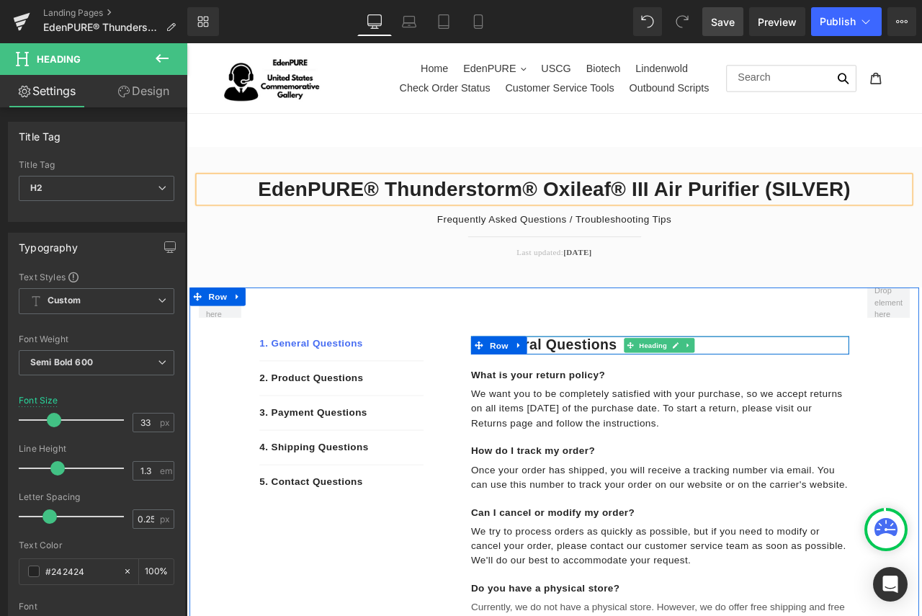
click at [783, 404] on div "1. General questions Heading" at bounding box center [747, 401] width 448 height 22
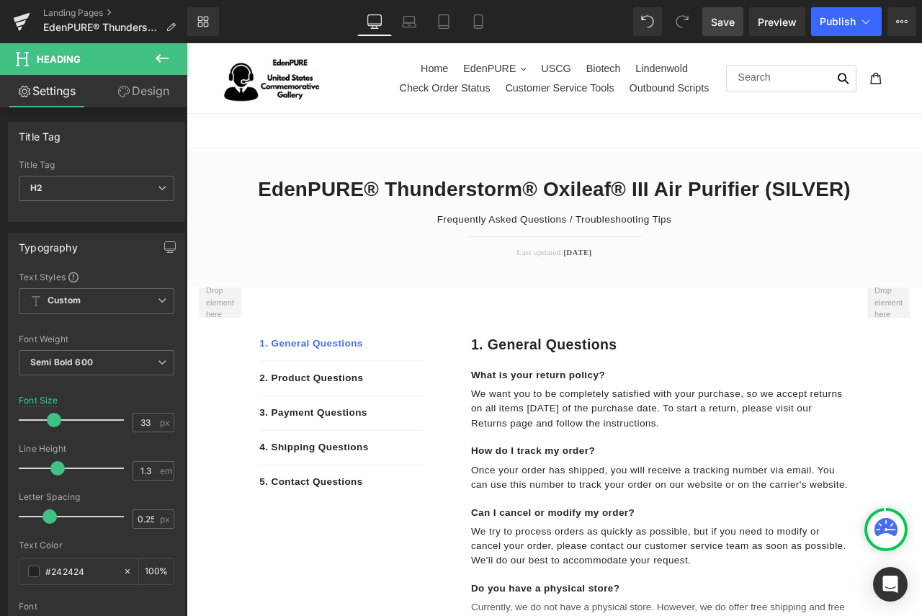
click at [160, 55] on icon at bounding box center [162, 58] width 13 height 9
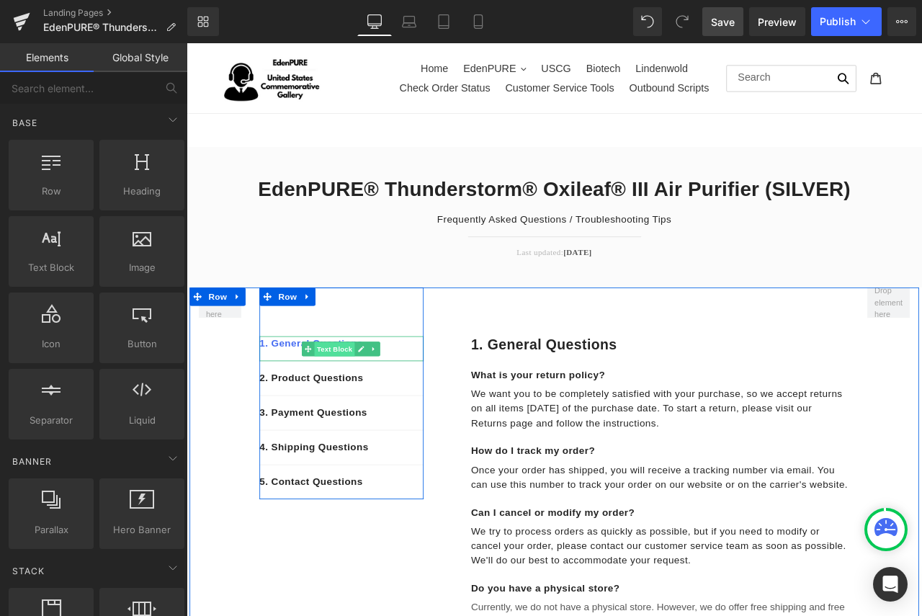
click at [341, 399] on span "Text Block" at bounding box center [362, 405] width 48 height 17
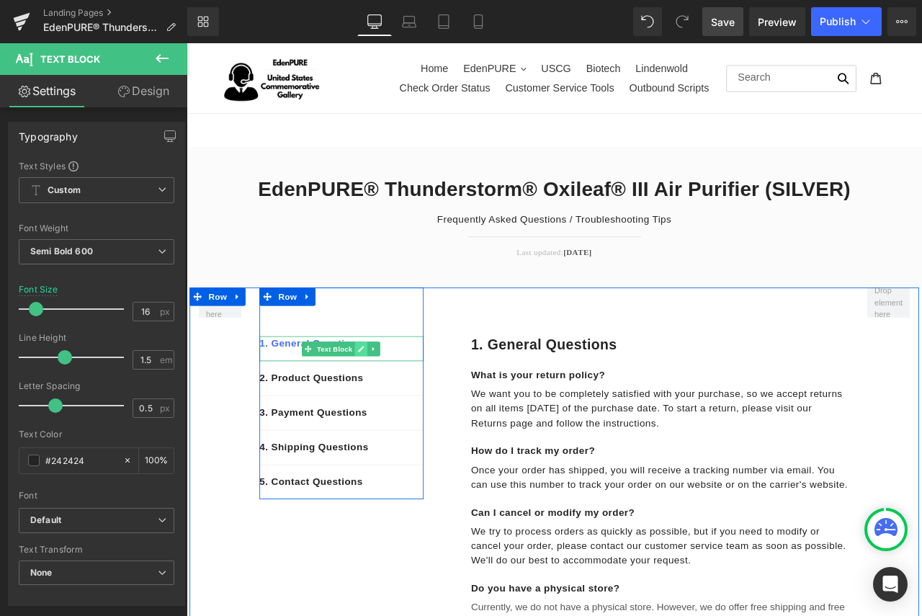
click at [395, 397] on link at bounding box center [393, 405] width 15 height 17
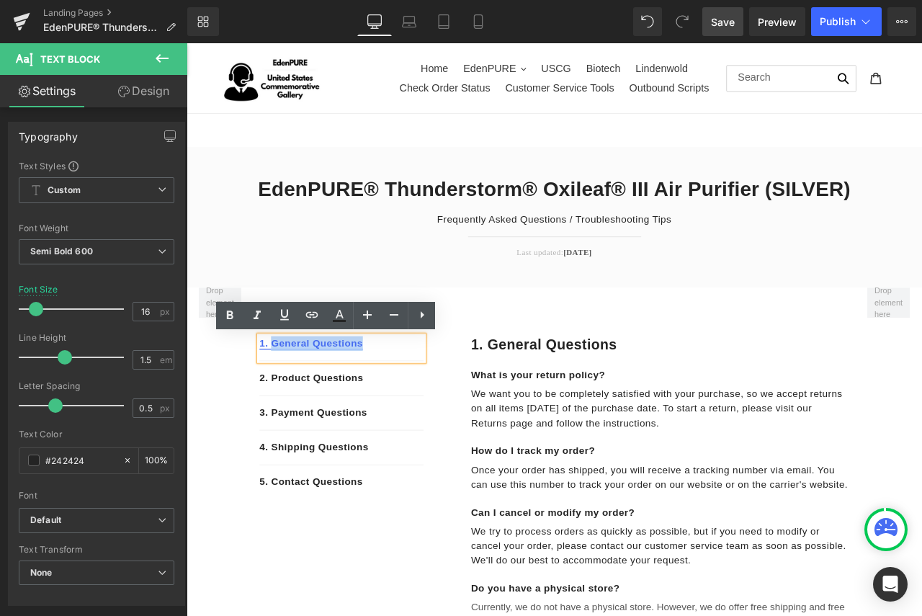
drag, startPoint x: 395, startPoint y: 400, endPoint x: 284, endPoint y: 395, distance: 110.3
click at [284, 395] on p "1. General Questions" at bounding box center [370, 398] width 194 height 17
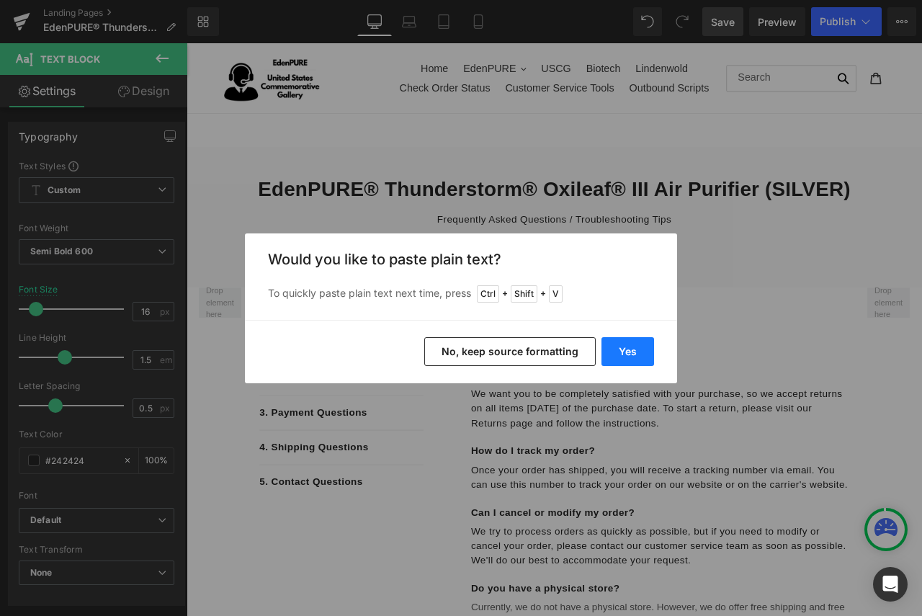
click at [626, 354] on button "Yes" at bounding box center [627, 351] width 53 height 29
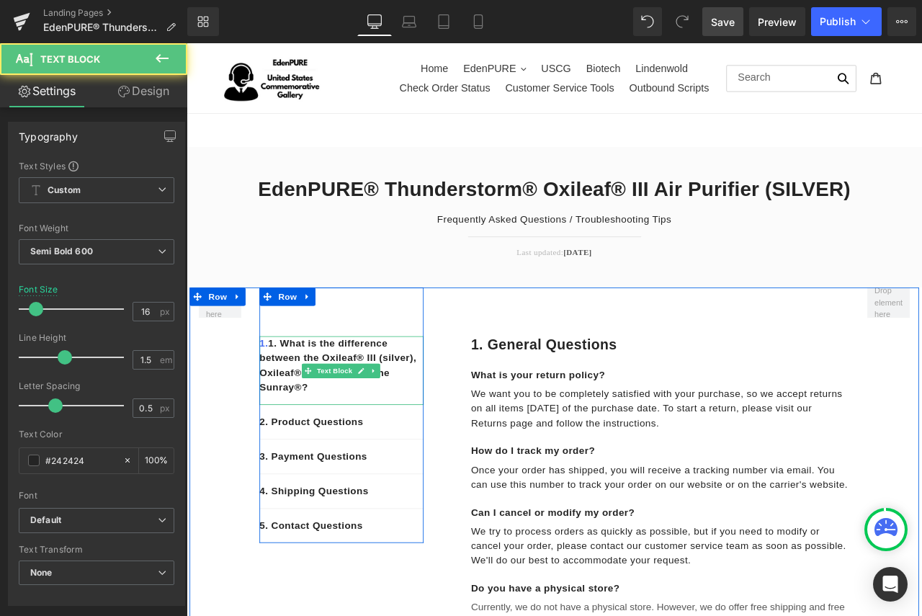
click at [299, 400] on p "1. 1. What is the difference between the Oxileaf® III (silver), Oxileaf® II (bl…" at bounding box center [370, 424] width 194 height 69
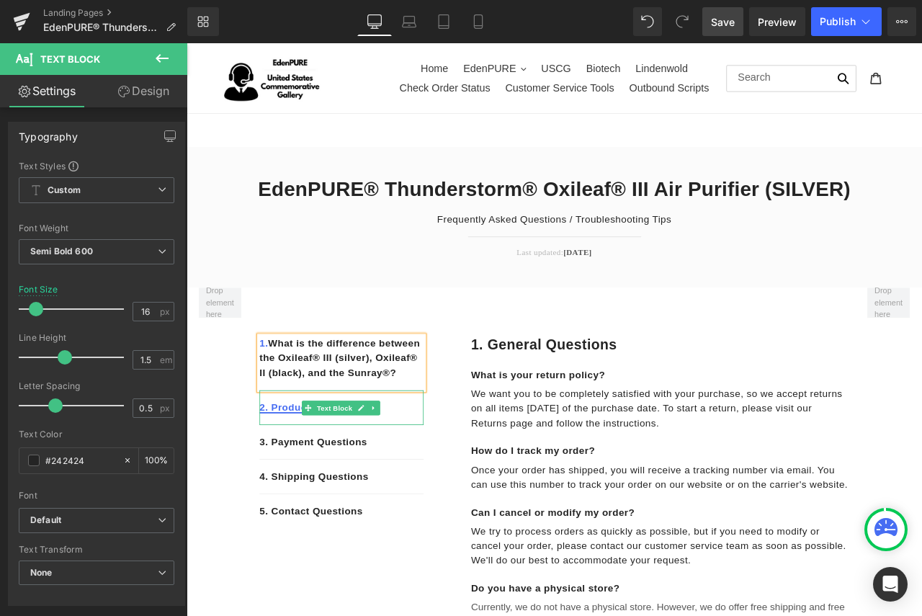
click at [304, 480] on link "2. Product Questions" at bounding box center [334, 474] width 123 height 12
click at [441, 483] on p "2. Product Questions" at bounding box center [370, 474] width 194 height 17
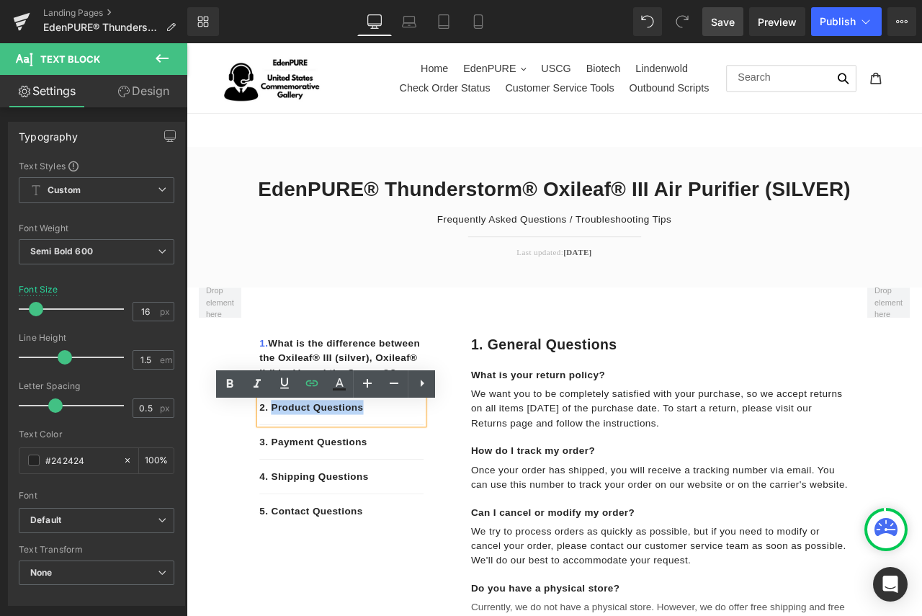
drag, startPoint x: 396, startPoint y: 488, endPoint x: 281, endPoint y: 483, distance: 114.6
click at [281, 483] on p "2. Product Questions" at bounding box center [370, 474] width 194 height 17
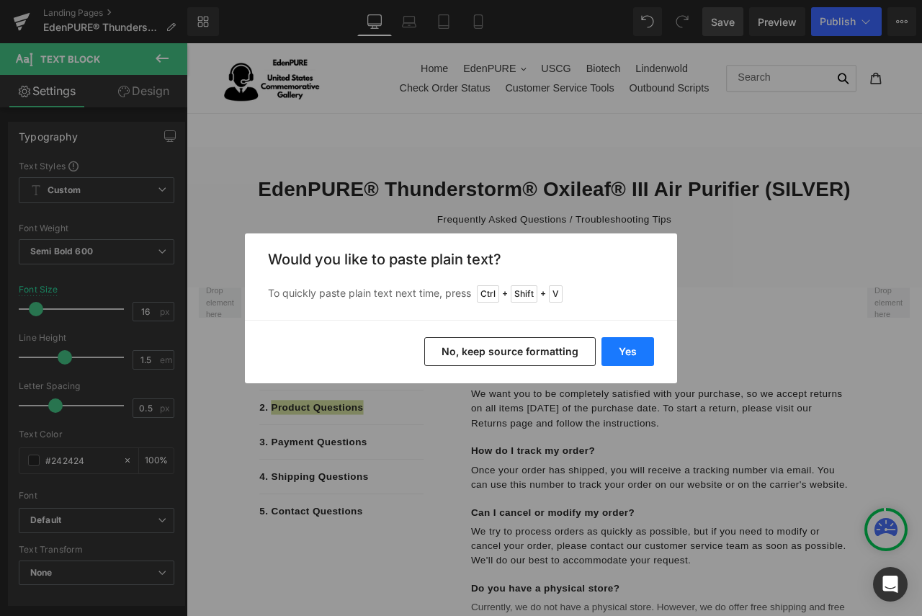
click at [643, 354] on button "Yes" at bounding box center [627, 351] width 53 height 29
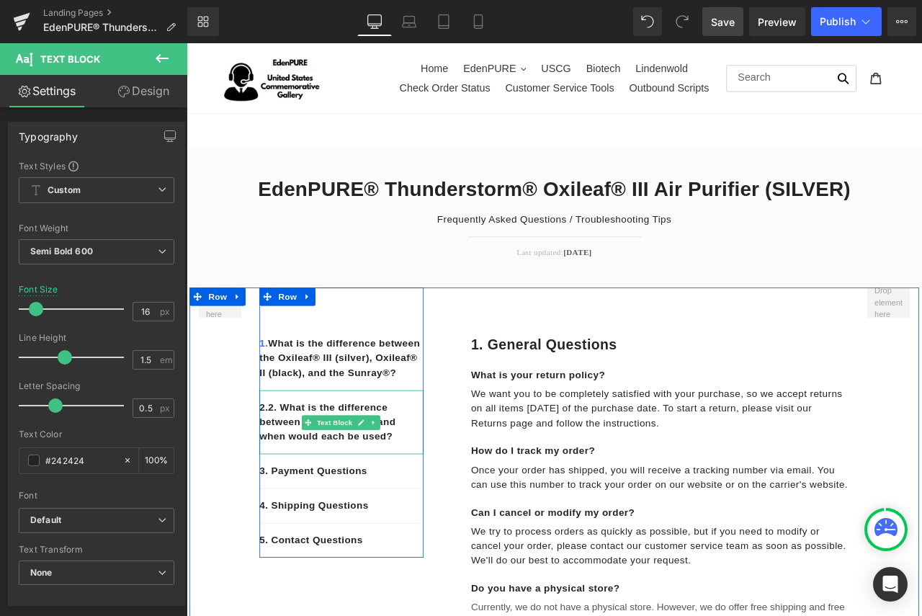
click at [298, 487] on p "2. 2. What is the difference between 03 and plasma and when would each be used?" at bounding box center [370, 492] width 194 height 52
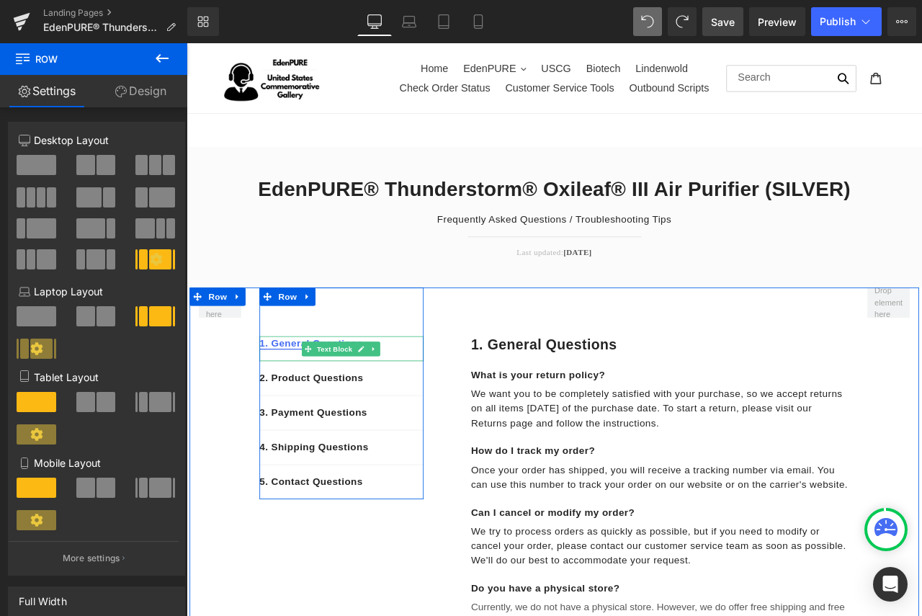
click at [301, 399] on link "1. General Questions" at bounding box center [334, 398] width 122 height 12
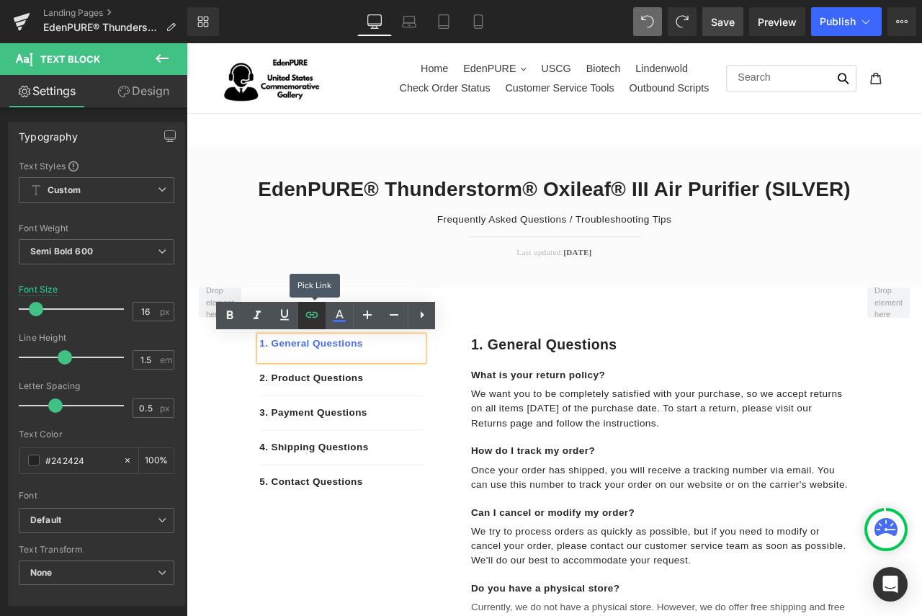
click at [313, 318] on icon at bounding box center [311, 314] width 17 height 17
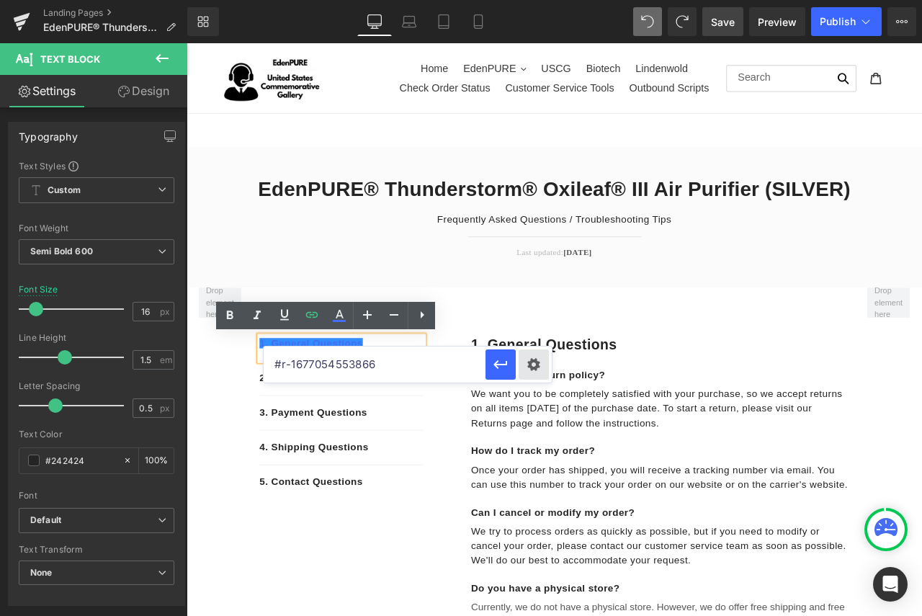
click at [529, 0] on div "Text Color Highlight Color #333333 Edit or remove link: Edit - Unlink - Cancel …" at bounding box center [461, 0] width 922 height 0
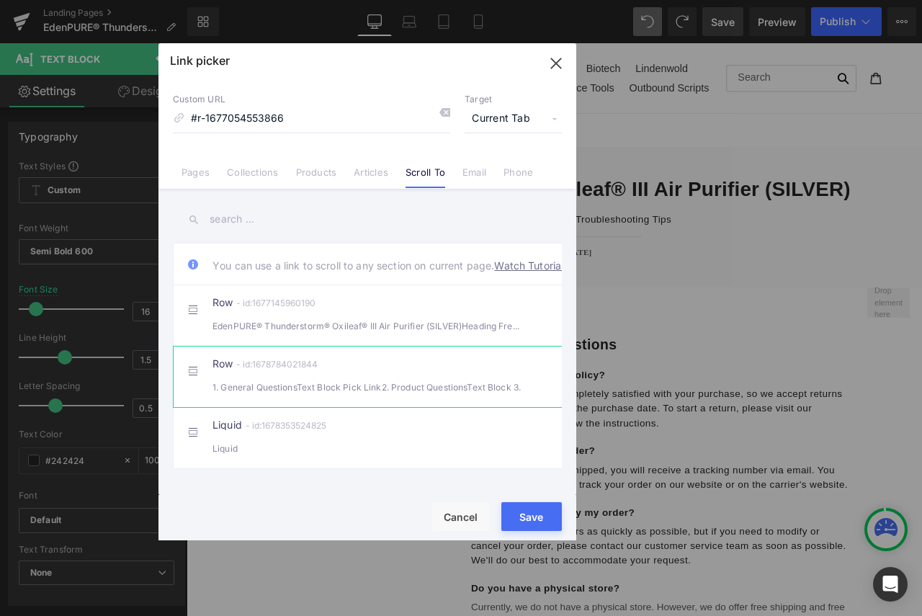
click at [449, 388] on div "Row - id:1678784021844 1. General QuestionsText Block Pick Link2. Product Quest…" at bounding box center [388, 377] width 353 height 36
type input "#r-1678784021844"
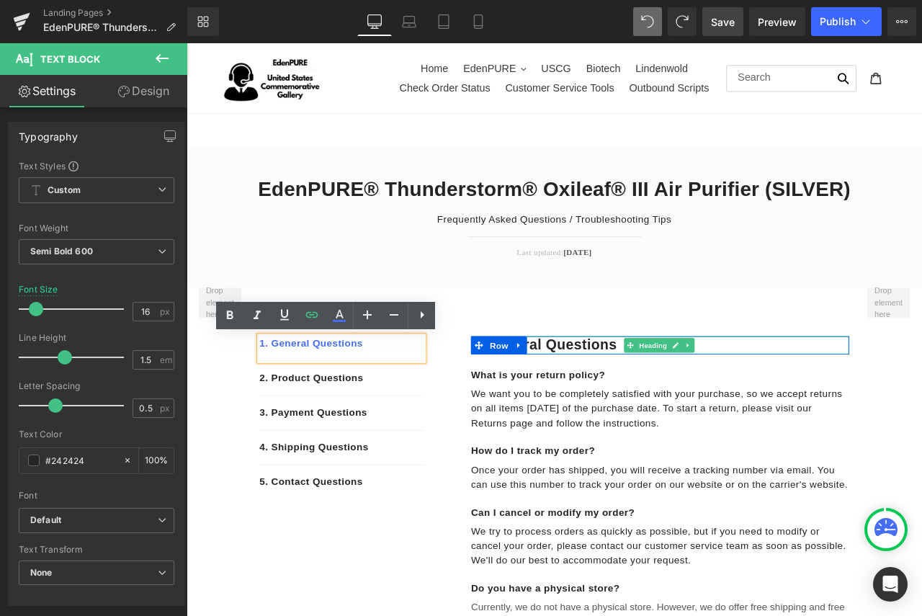
click at [645, 397] on h1 "1. General questions" at bounding box center [747, 401] width 448 height 22
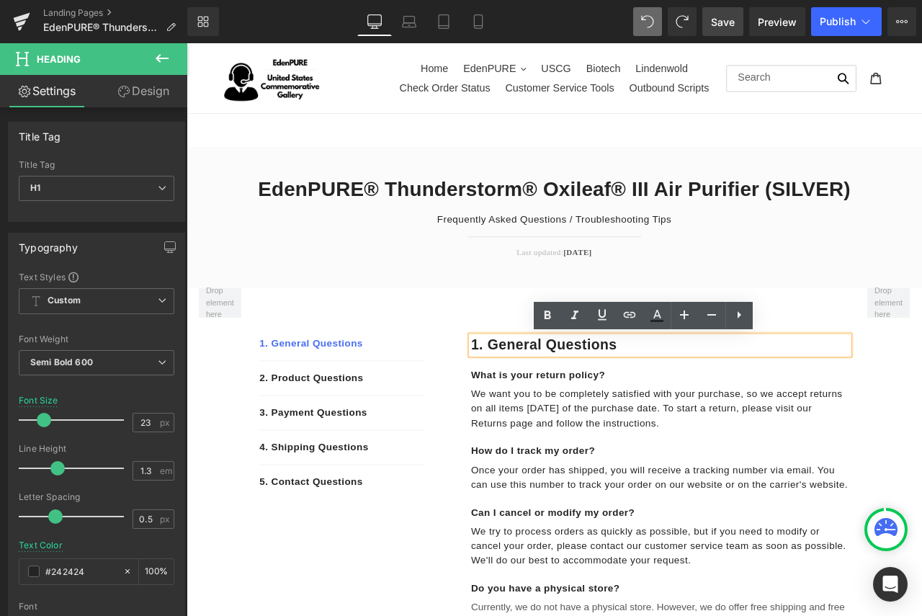
click at [735, 395] on h1 "1. General questions" at bounding box center [747, 401] width 448 height 22
click at [746, 320] on icon at bounding box center [738, 314] width 17 height 17
click at [720, 408] on h1 "1. General questions" at bounding box center [747, 401] width 448 height 22
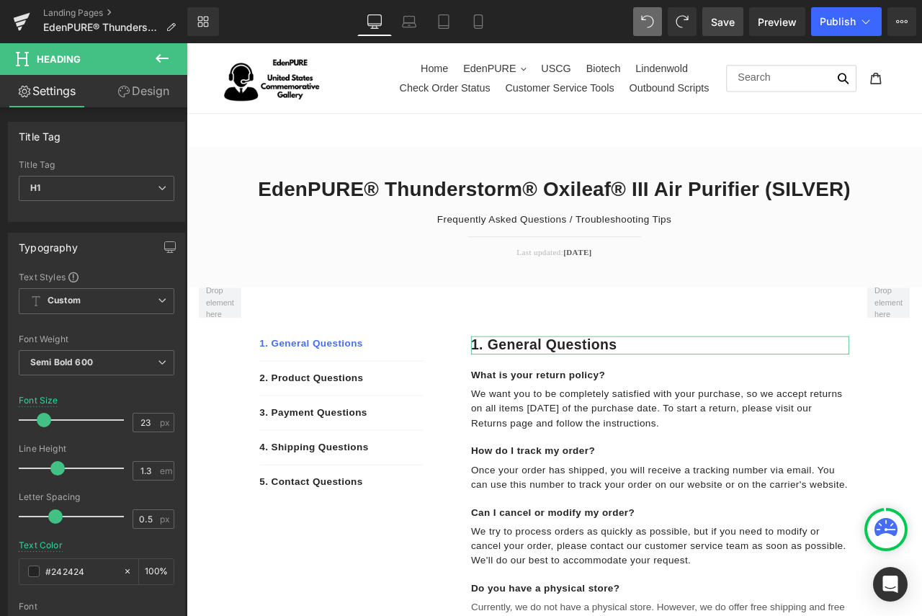
click at [148, 90] on link "Design" at bounding box center [143, 91] width 94 height 32
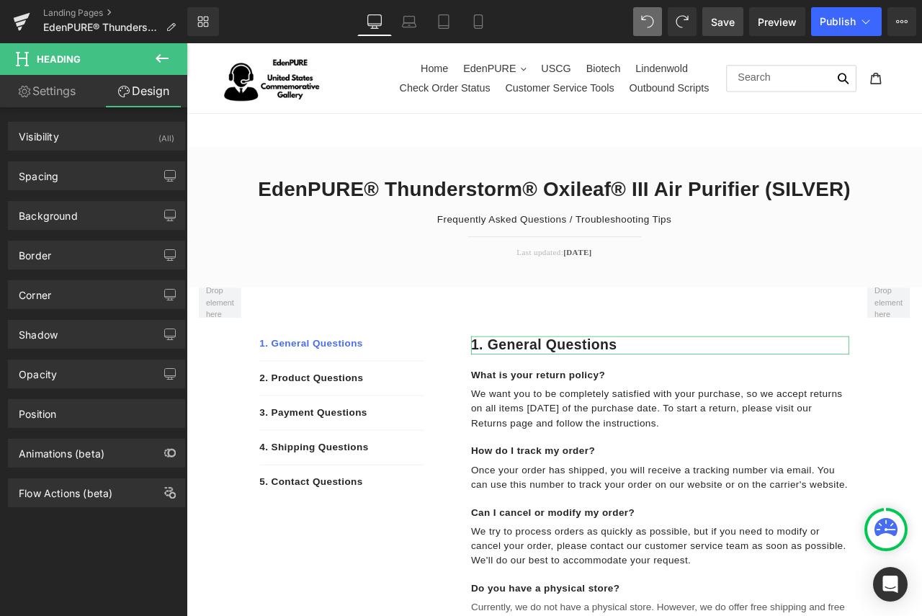
click at [37, 101] on link "Settings" at bounding box center [47, 91] width 94 height 32
type input "100"
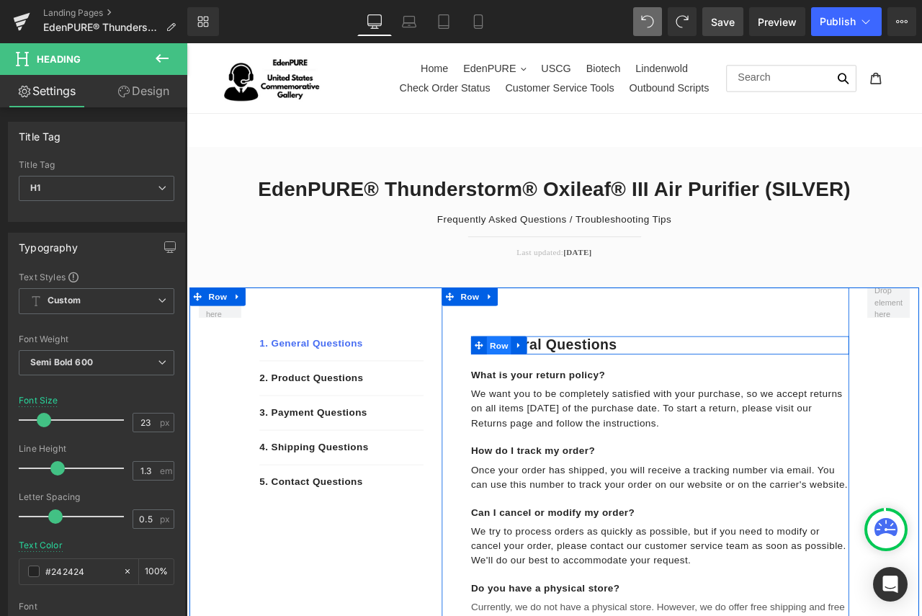
click at [554, 400] on span "Row" at bounding box center [556, 401] width 29 height 22
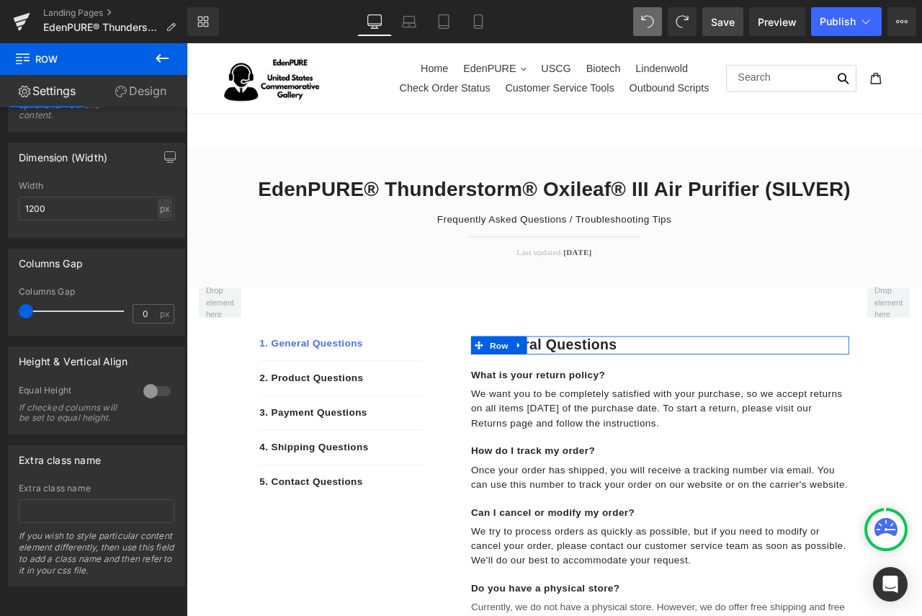
scroll to position [320, 0]
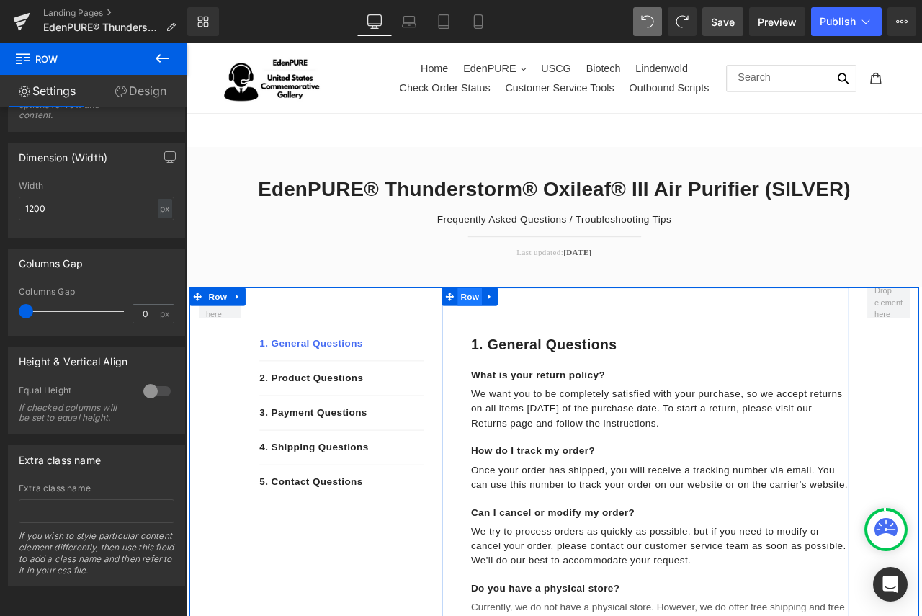
click at [512, 339] on span "Row" at bounding box center [522, 344] width 29 height 22
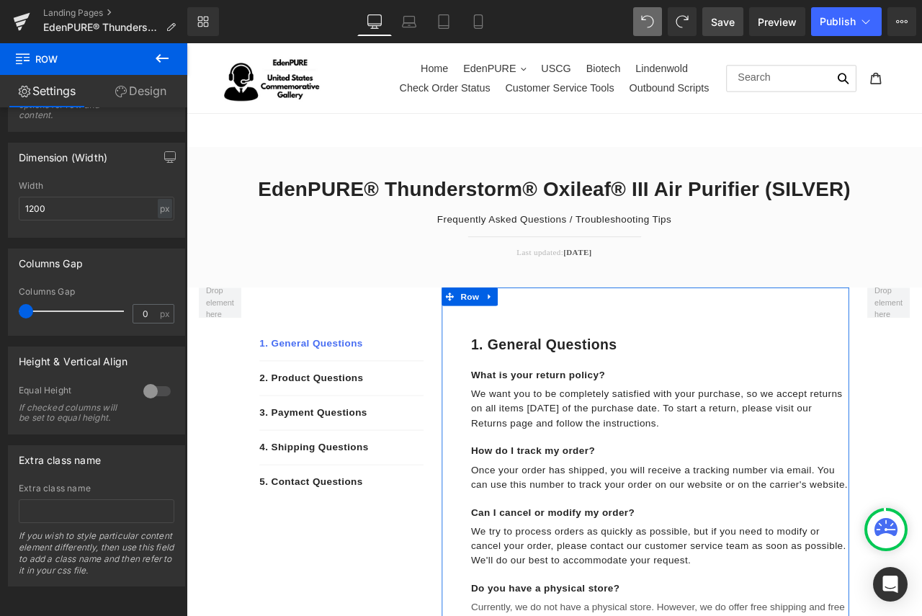
click at [145, 92] on link "Design" at bounding box center [141, 91] width 94 height 32
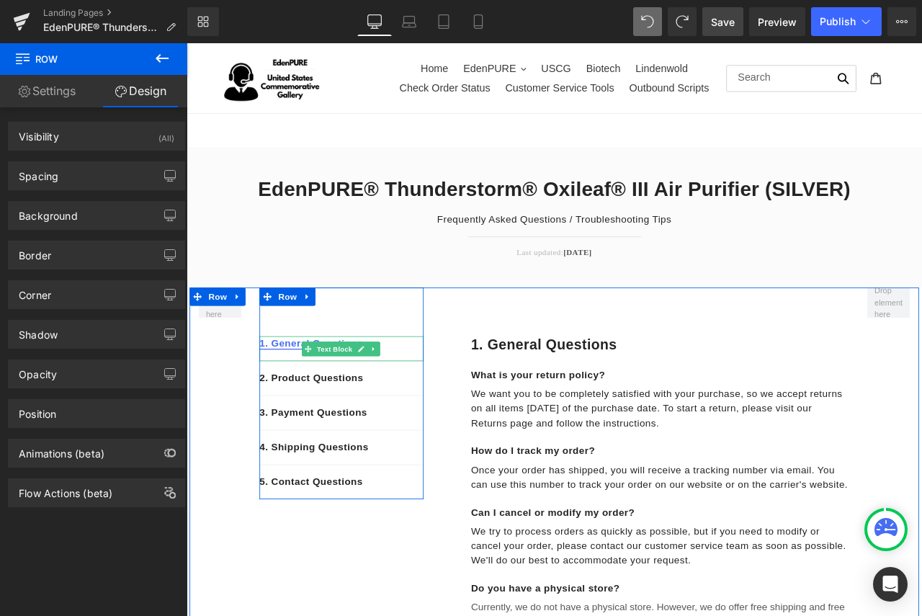
click at [291, 395] on link "1. General Questions" at bounding box center [334, 398] width 122 height 12
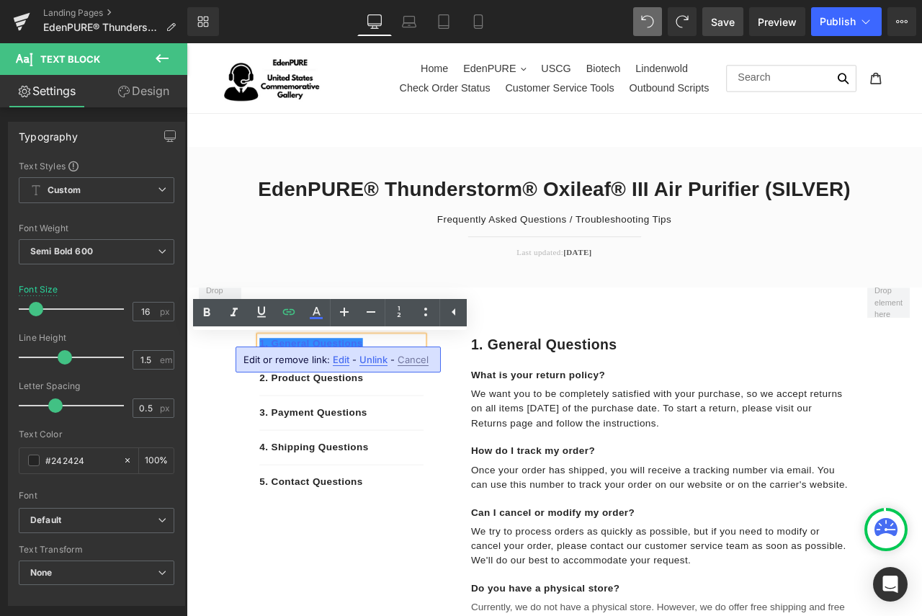
click at [338, 357] on span "Edit" at bounding box center [341, 359] width 17 height 12
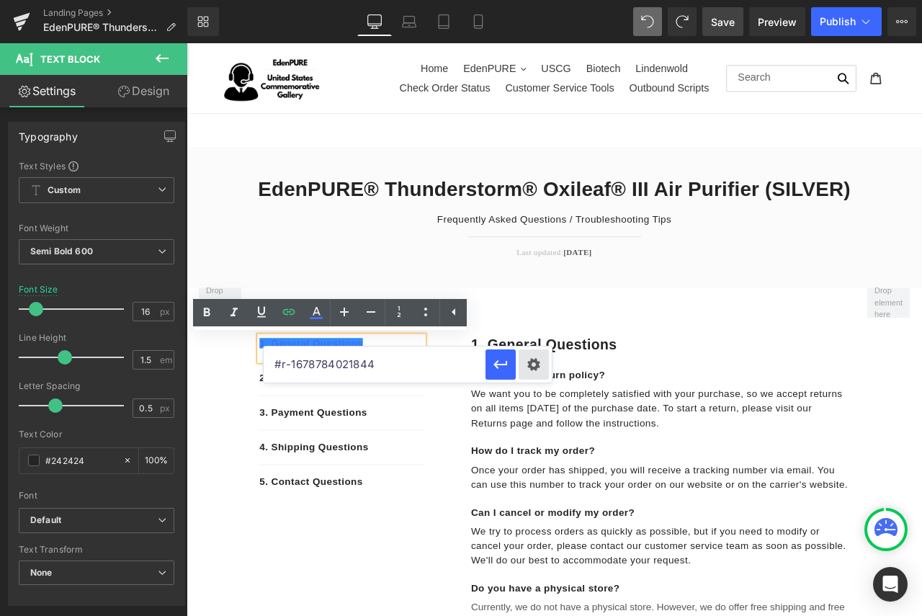
click at [532, 0] on div "Text Color Highlight Color #333333 Edit or remove link: Edit - Unlink - Cancel …" at bounding box center [461, 0] width 922 height 0
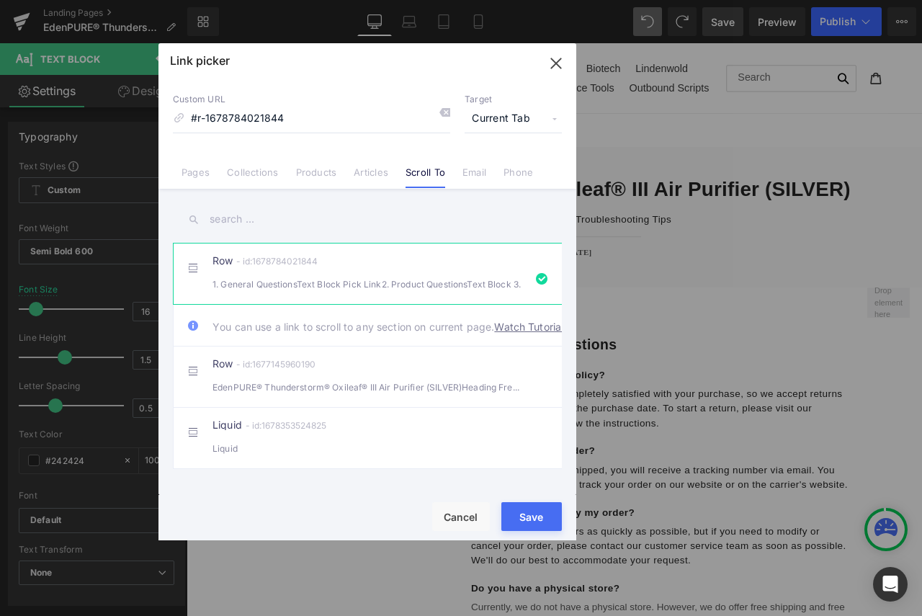
click at [293, 278] on div "1. General QuestionsText Block Pick Link2. Product QuestionsText Block 3." at bounding box center [367, 283] width 310 height 15
click at [494, 334] on link "Watch Tutorial" at bounding box center [528, 326] width 69 height 15
drag, startPoint x: 557, startPoint y: 64, endPoint x: 413, endPoint y: 153, distance: 169.4
click at [557, 64] on icon "button" at bounding box center [555, 62] width 9 height 9
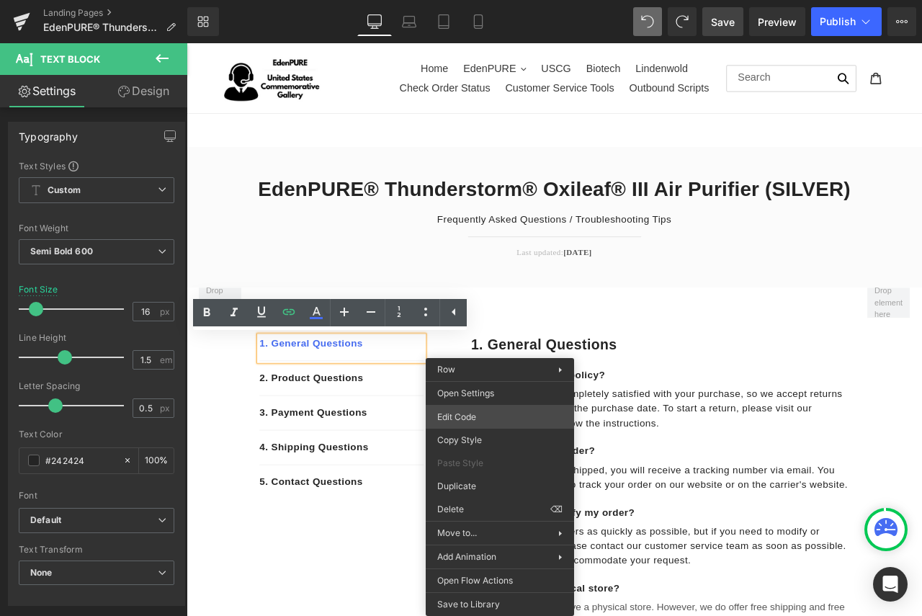
click at [478, 0] on div "Row You are previewing how the will restyle your page. You can not edit Element…" at bounding box center [461, 0] width 922 height 0
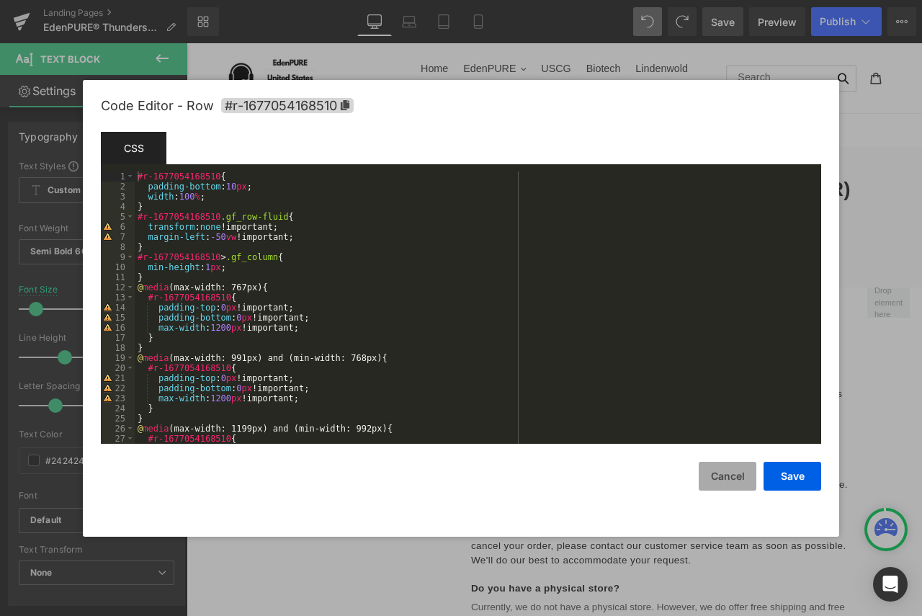
click at [727, 477] on button "Cancel" at bounding box center [727, 475] width 58 height 29
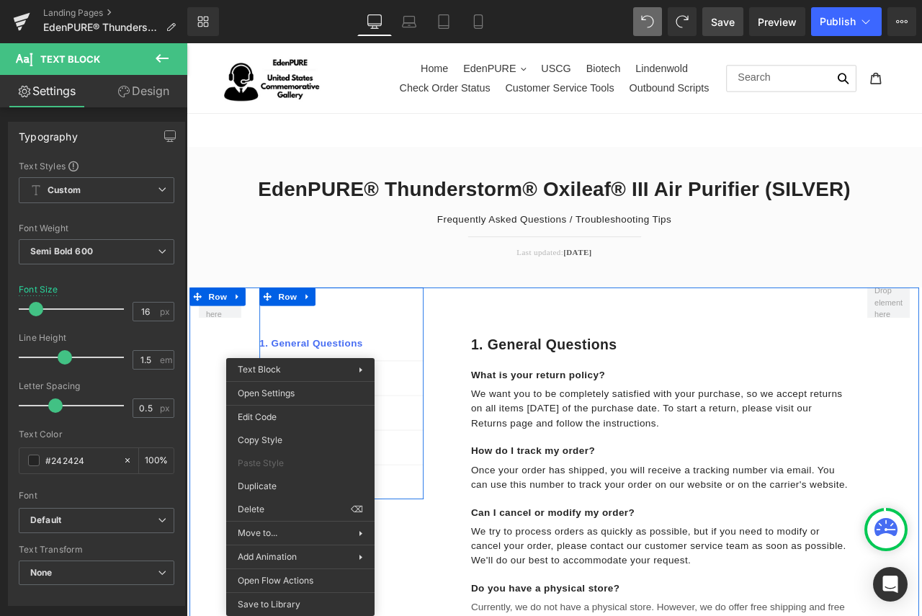
click at [308, 394] on div "1. General Questions Text Block" at bounding box center [370, 405] width 194 height 30
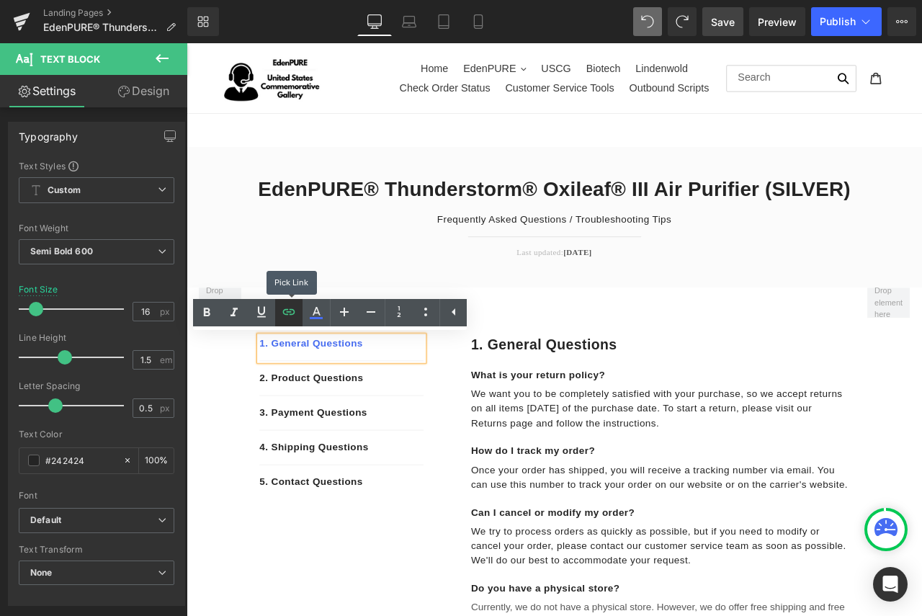
click at [293, 313] on icon at bounding box center [289, 311] width 12 height 6
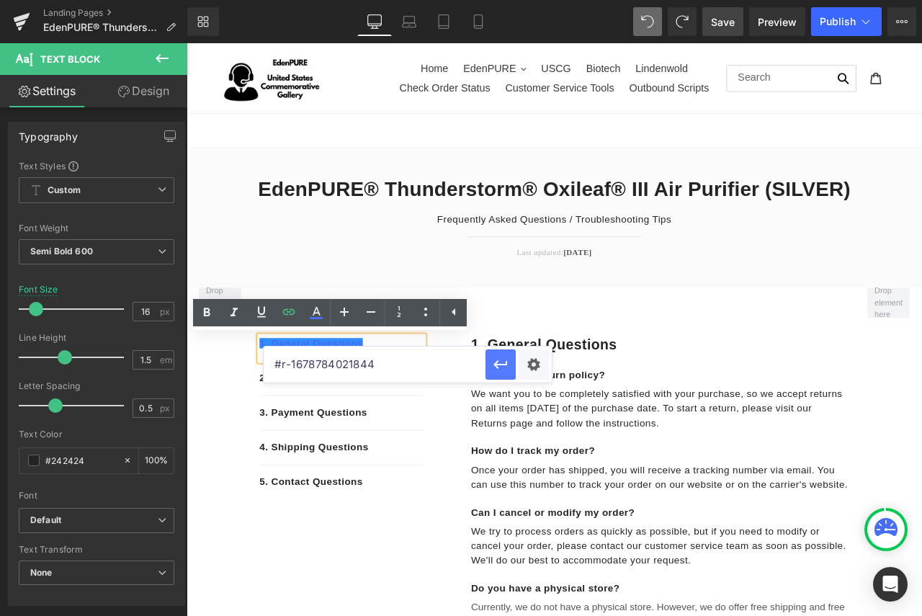
click at [499, 369] on icon "button" at bounding box center [500, 364] width 17 height 17
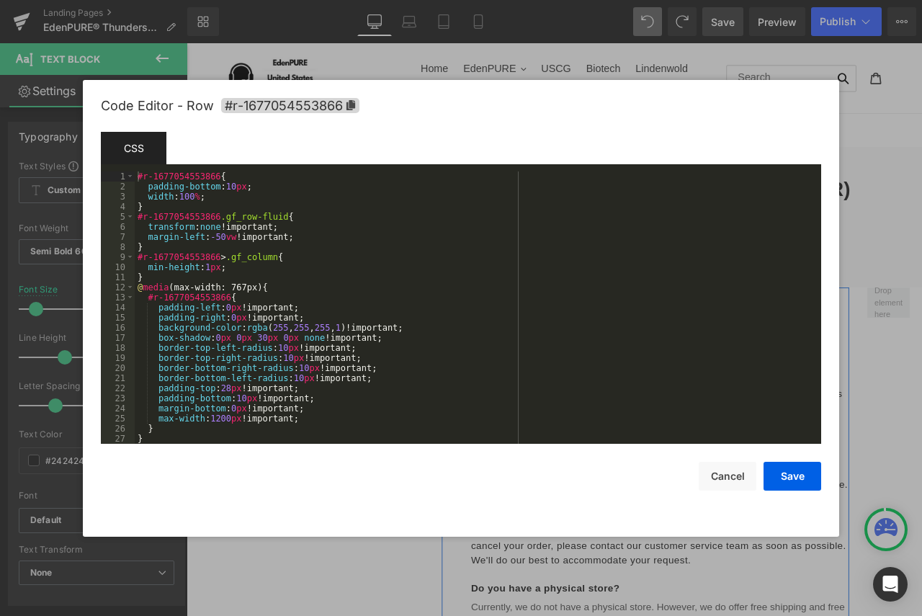
click at [469, 0] on div "Row You are previewing how the will restyle your page. You can not edit Element…" at bounding box center [461, 0] width 922 height 0
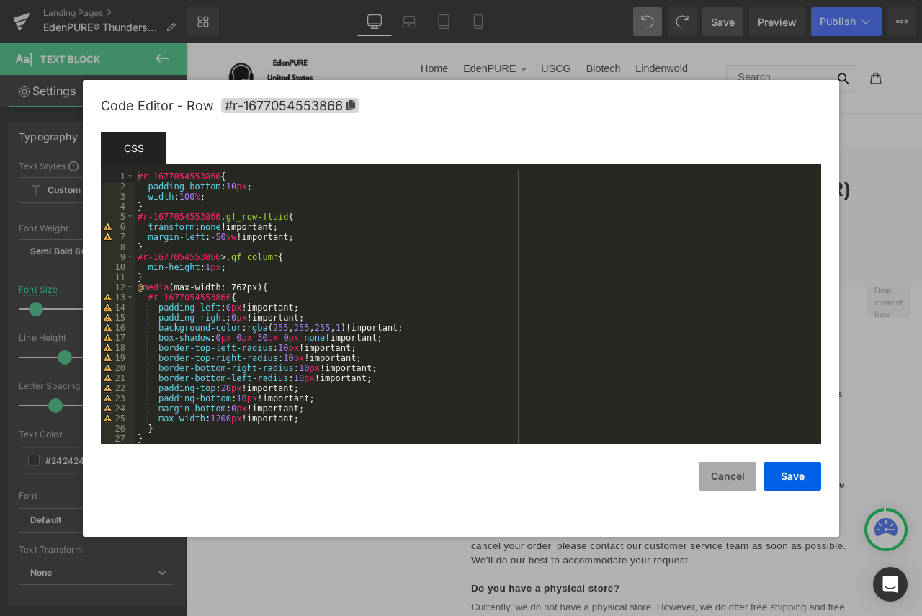
click at [717, 471] on button "Cancel" at bounding box center [727, 475] width 58 height 29
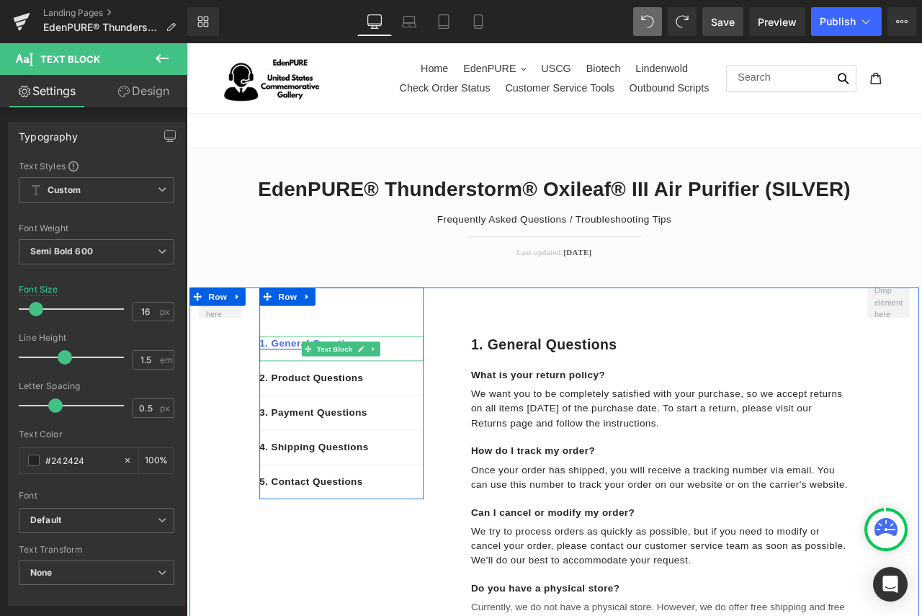
click at [308, 397] on link "1. General Questions" at bounding box center [334, 398] width 122 height 12
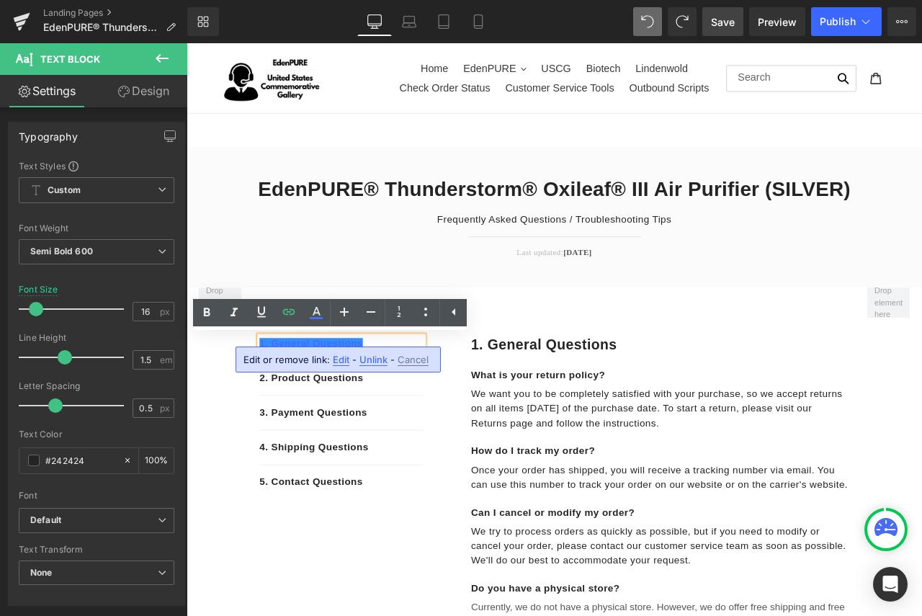
click at [339, 363] on span "Edit" at bounding box center [341, 359] width 17 height 12
type input "#r-1678784021844"
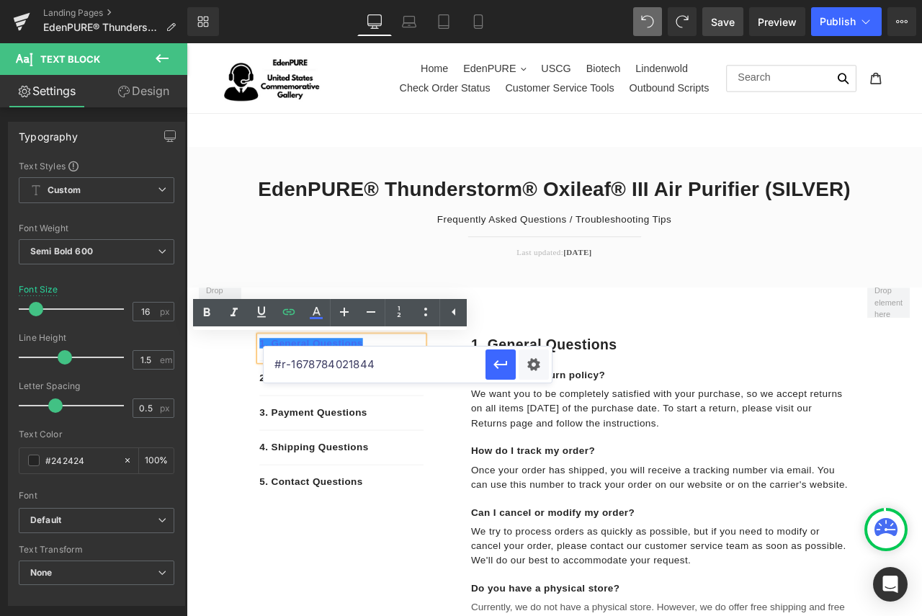
click at [431, 367] on input "#r-1678784021844" at bounding box center [374, 364] width 222 height 36
click at [506, 370] on icon "button" at bounding box center [500, 364] width 17 height 17
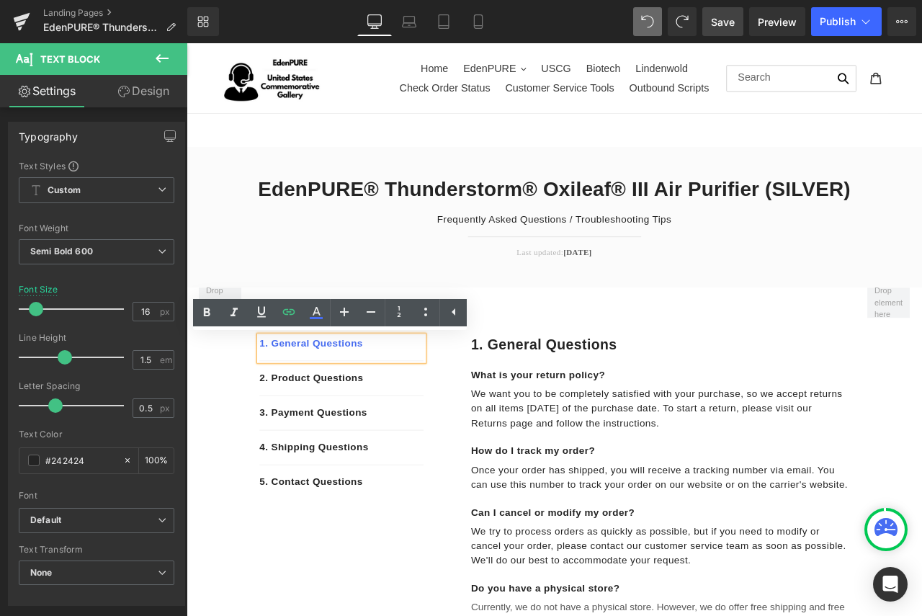
click at [446, 534] on div "4. Shipping Questions" at bounding box center [370, 522] width 194 height 41
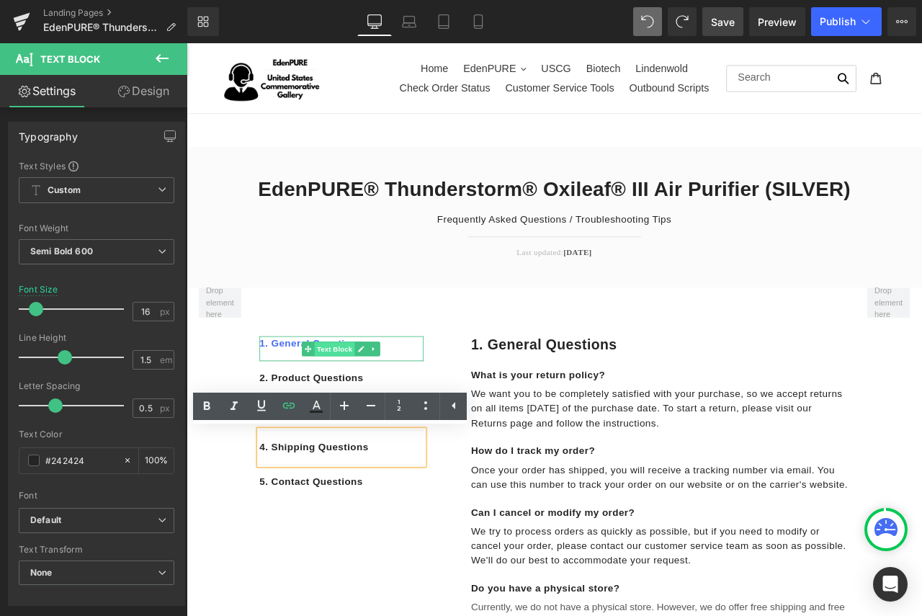
click at [349, 405] on span "Text Block" at bounding box center [362, 405] width 48 height 17
click at [623, 486] on span "We want you to be completely satisfied with your purchase, so we accept returns…" at bounding box center [743, 475] width 440 height 47
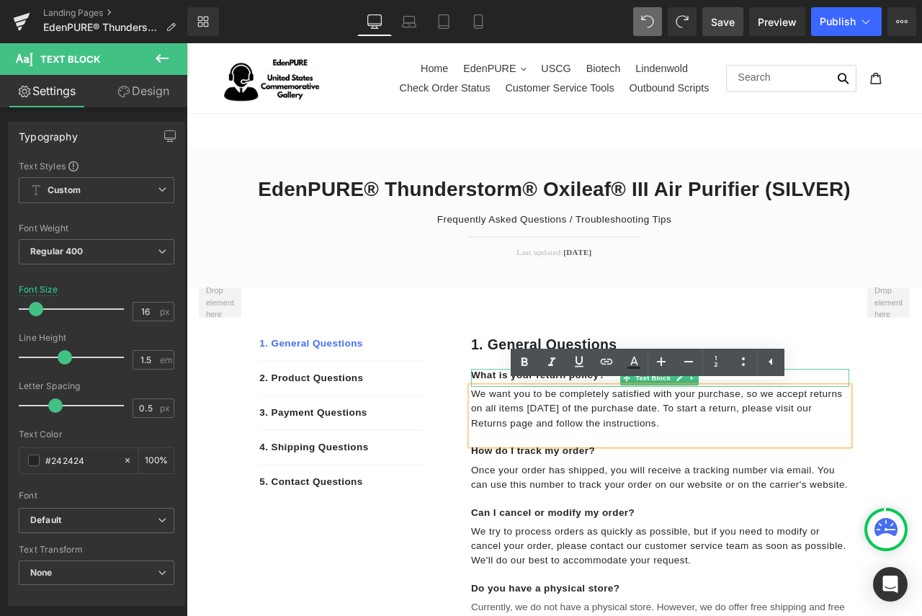
click at [541, 436] on p "What is your return policy?" at bounding box center [747, 436] width 448 height 15
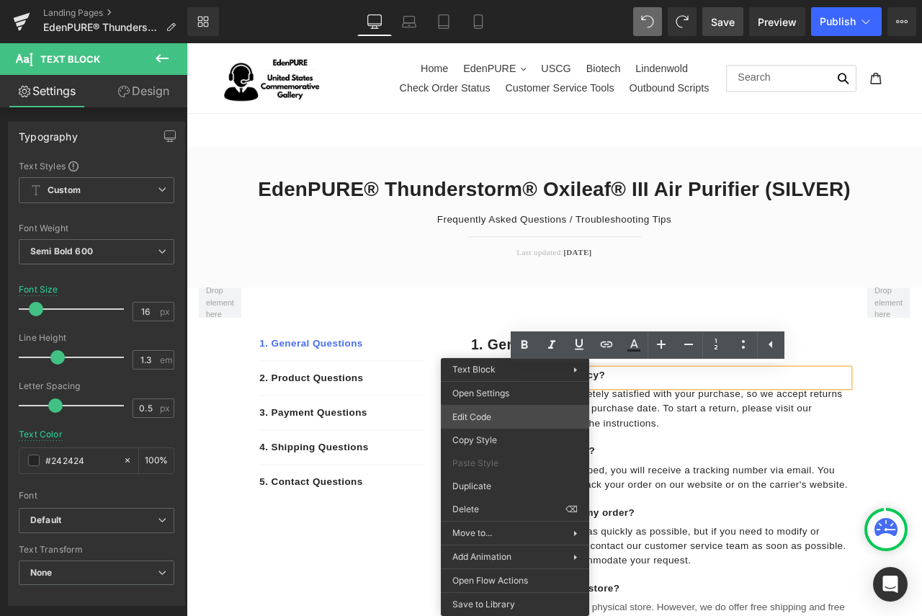
click at [505, 0] on div "Text Block You are previewing how the will restyle your page. You can not edit …" at bounding box center [461, 0] width 922 height 0
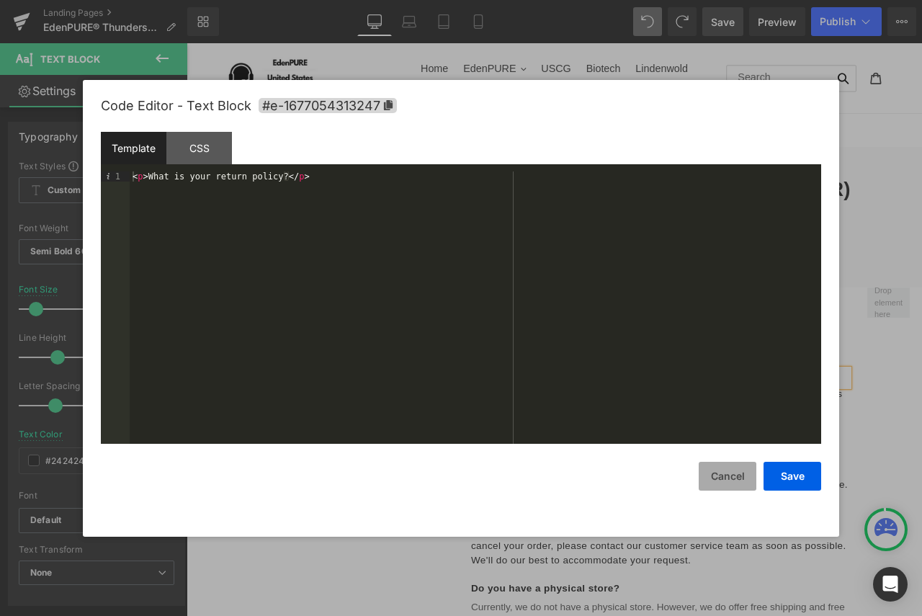
click at [713, 470] on button "Cancel" at bounding box center [727, 475] width 58 height 29
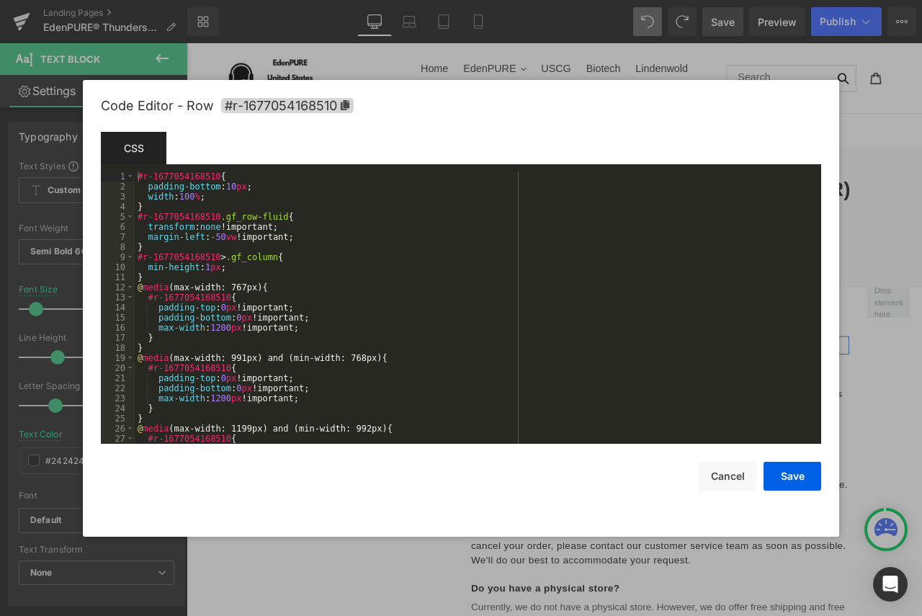
click at [520, 0] on div "Text Block You are previewing how the will restyle your page. You can not edit …" at bounding box center [461, 0] width 922 height 0
click at [727, 475] on button "Cancel" at bounding box center [727, 475] width 58 height 29
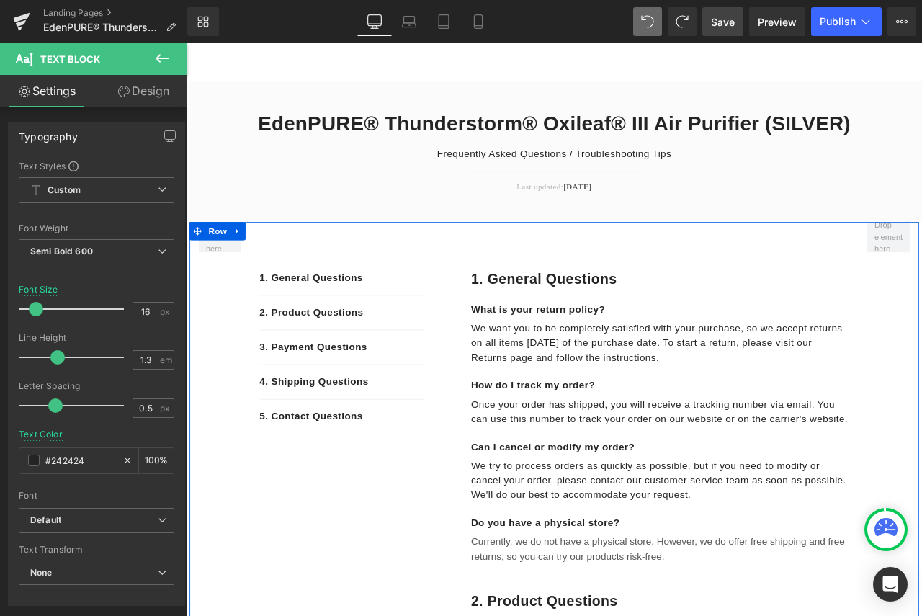
scroll to position [0, 0]
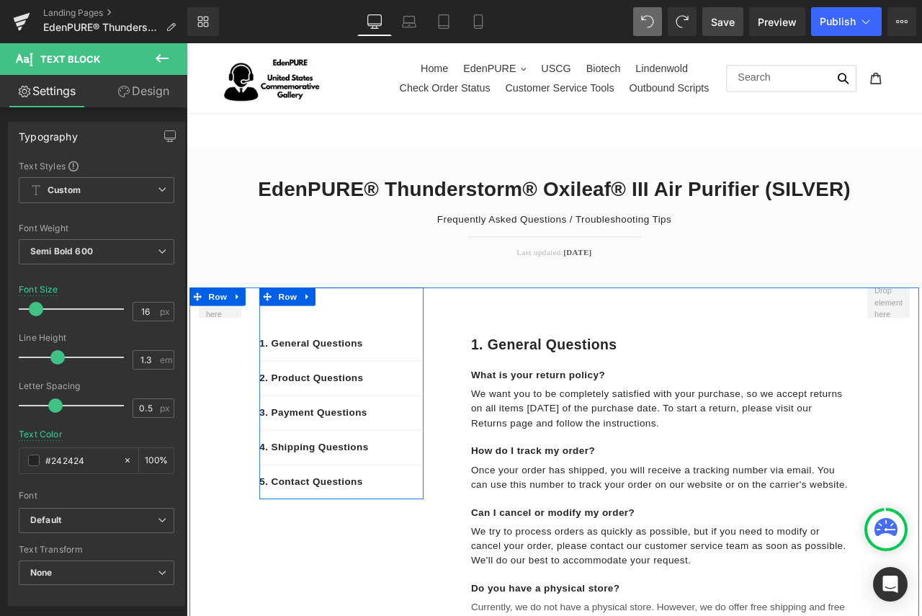
click at [413, 366] on div "1. General Questions Text Block 2. Product Questions Text Block 3. Payment Ques…" at bounding box center [370, 458] width 194 height 251
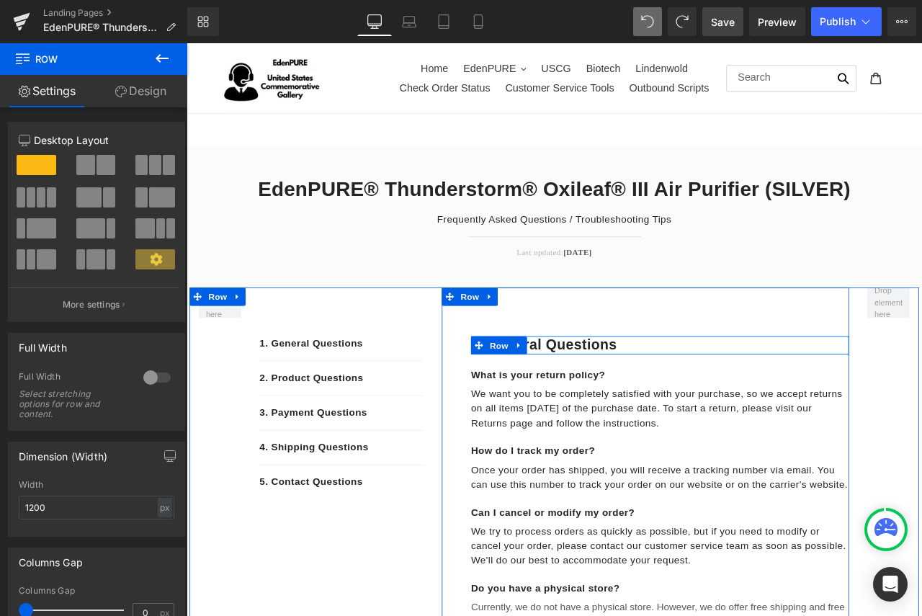
click at [542, 406] on span "Row" at bounding box center [556, 402] width 29 height 22
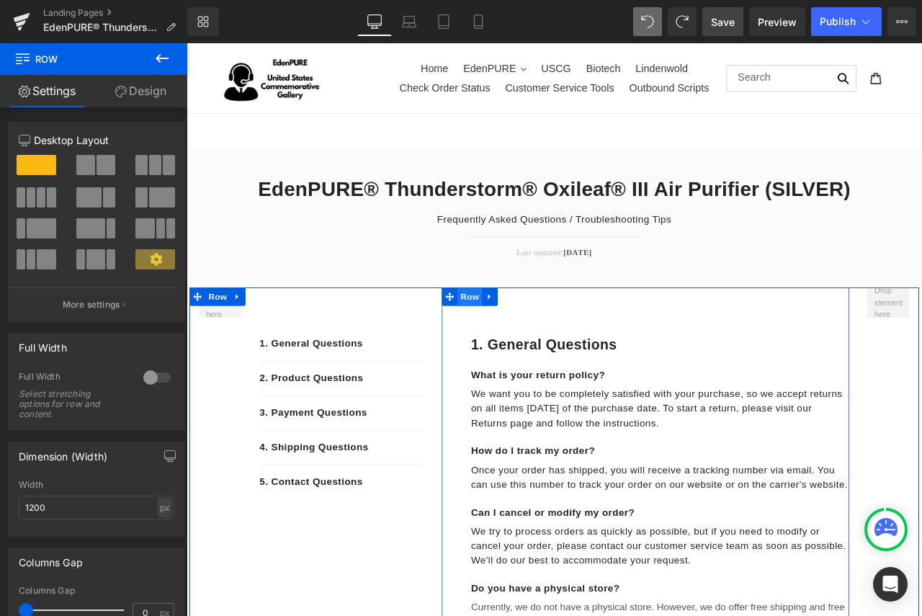
click at [517, 348] on span "Row" at bounding box center [522, 344] width 29 height 22
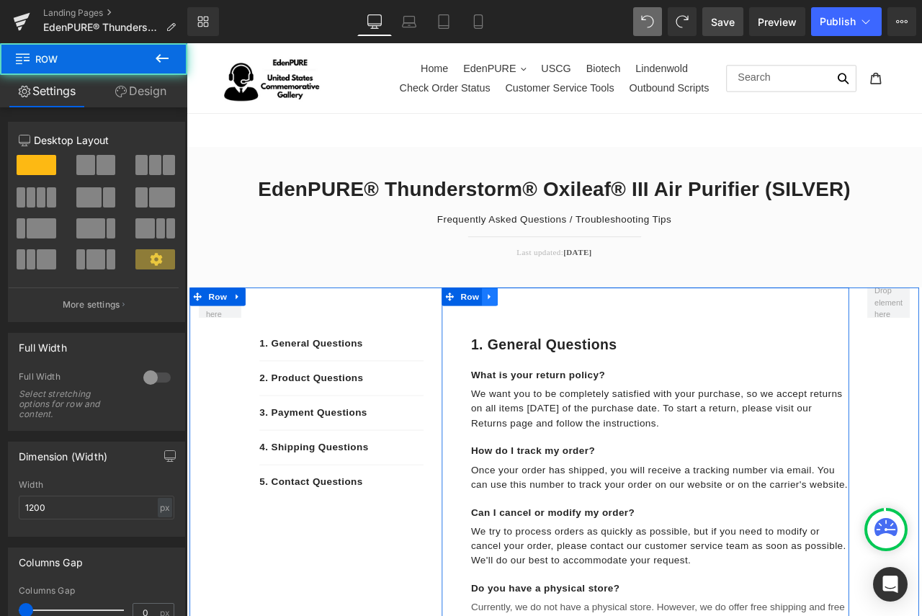
click at [541, 348] on icon at bounding box center [546, 343] width 10 height 11
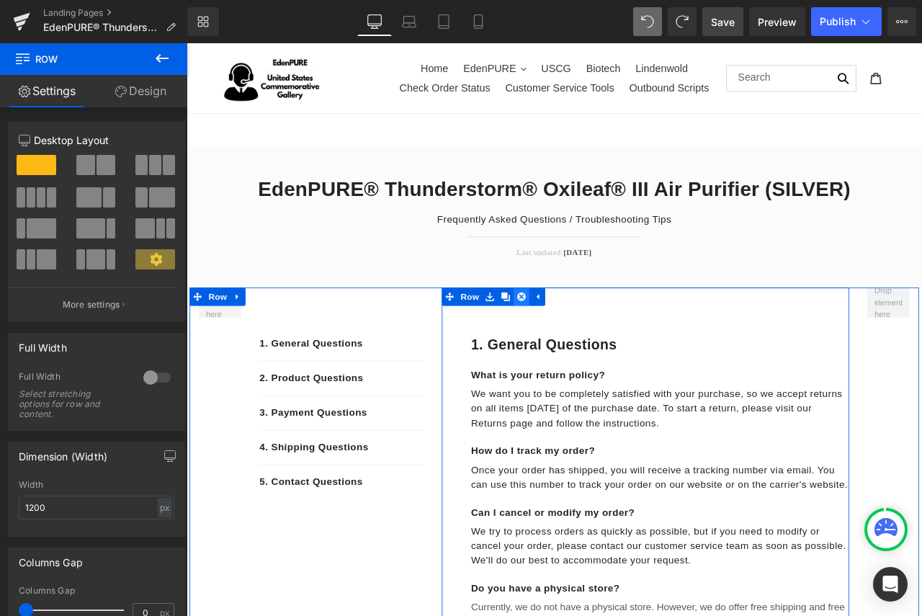
click at [581, 343] on icon at bounding box center [583, 343] width 10 height 10
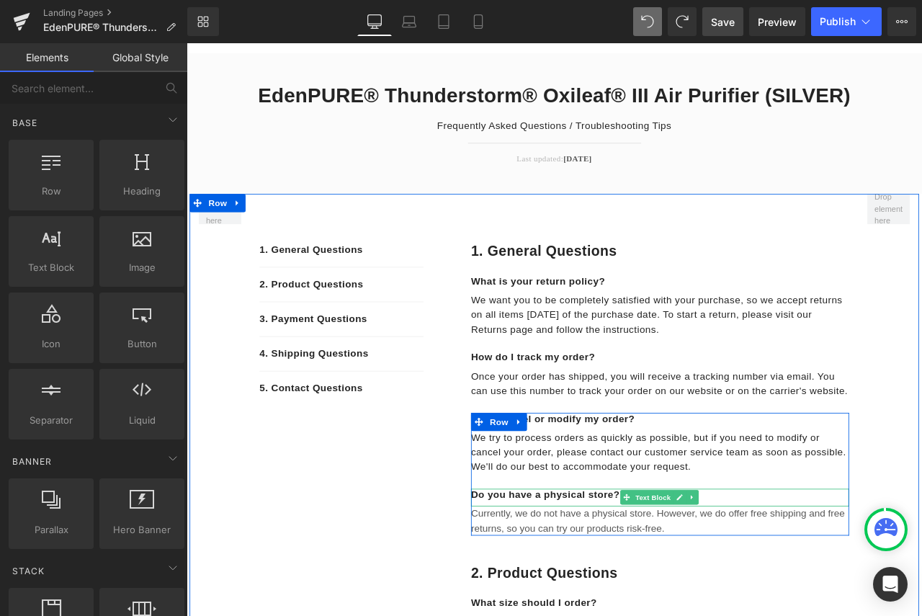
scroll to position [144, 0]
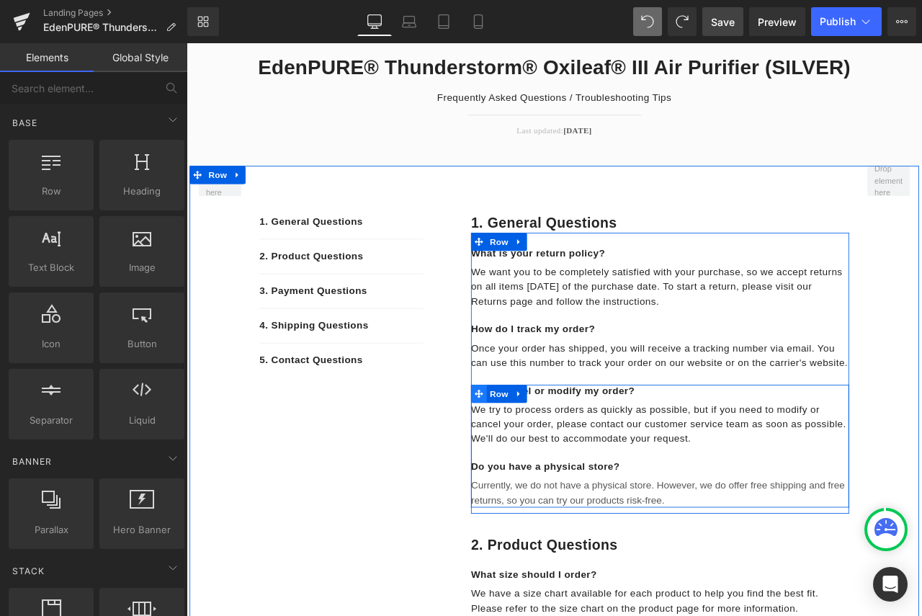
click at [528, 464] on icon at bounding box center [533, 458] width 10 height 11
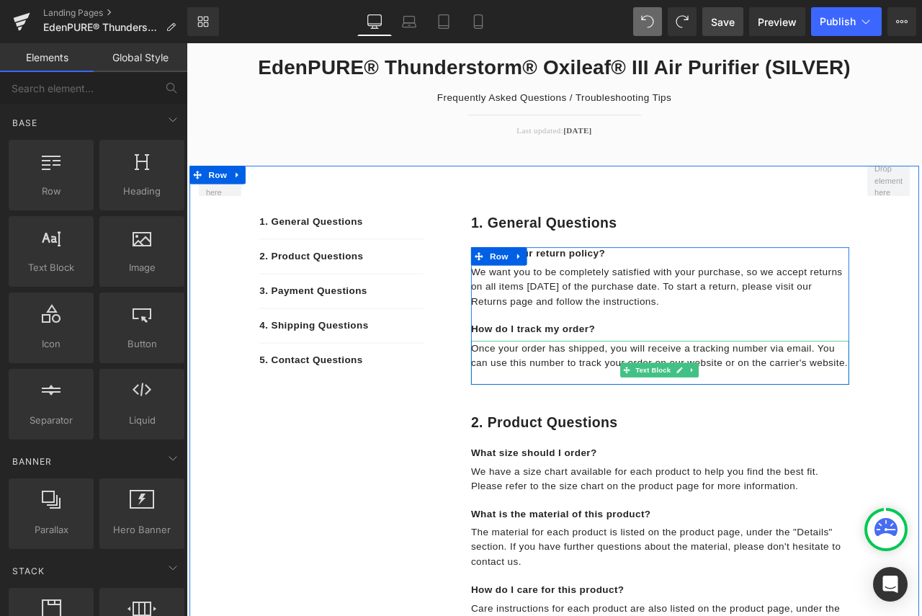
click at [651, 448] on div "Once your order has shipped, you will receive a tracking number via email. You …" at bounding box center [747, 422] width 448 height 52
